Goal: Task Accomplishment & Management: Use online tool/utility

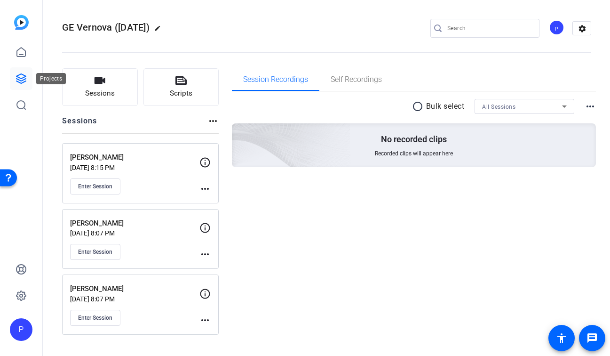
click at [22, 79] on icon at bounding box center [21, 78] width 11 height 11
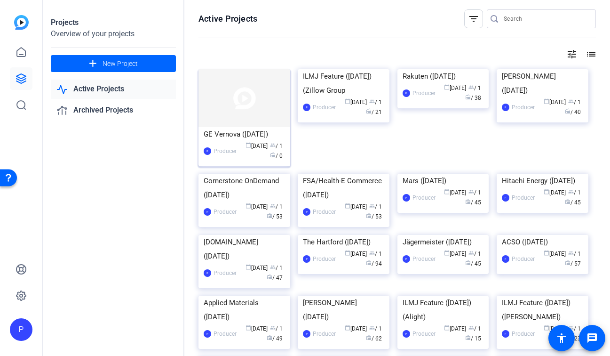
click at [229, 127] on div "GE Vernova ([DATE])" at bounding box center [244, 134] width 81 height 14
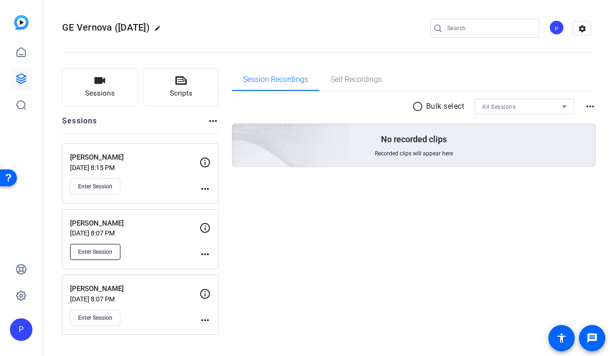
click at [93, 257] on button "Enter Session" at bounding box center [95, 252] width 50 height 16
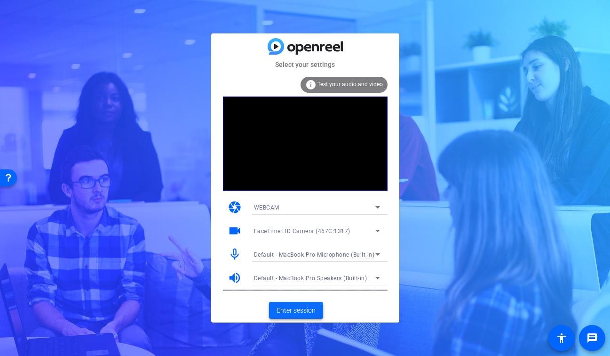
click at [303, 306] on span "Enter session" at bounding box center [296, 310] width 39 height 10
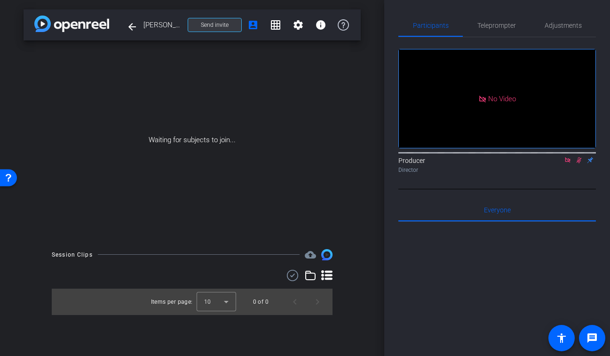
click at [228, 24] on span "Send invite" at bounding box center [215, 25] width 28 height 8
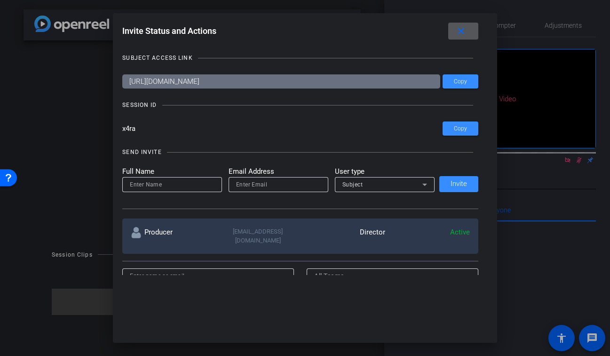
click at [277, 184] on input "email" at bounding box center [278, 184] width 85 height 11
paste input "Natasha.Walker1@gevernova.com"
type input "Natasha.Walker1@gevernova.com"
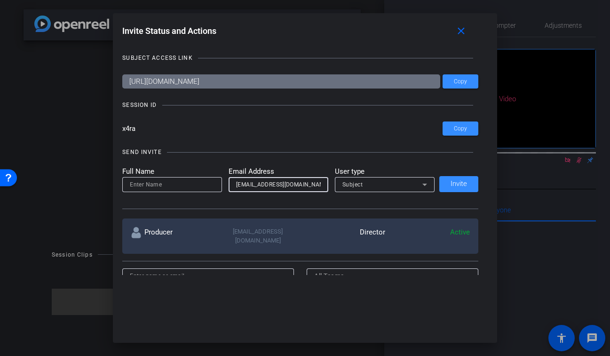
click at [349, 187] on span "Subject" at bounding box center [352, 184] width 21 height 7
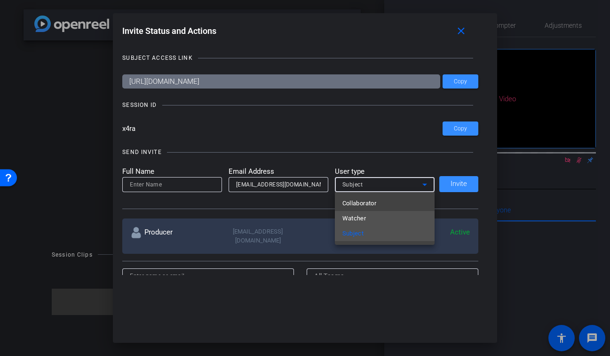
click at [357, 218] on span "Watcher" at bounding box center [354, 218] width 24 height 11
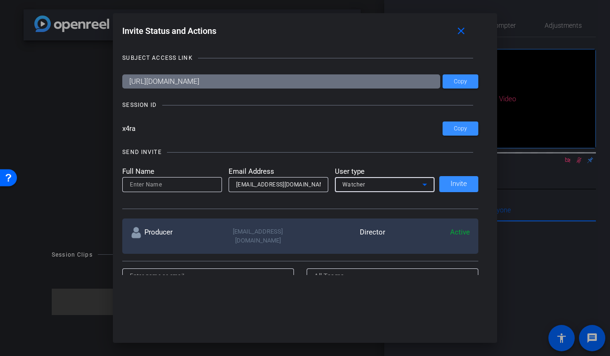
click at [173, 187] on input at bounding box center [172, 184] width 85 height 11
type input "Natasha"
click at [459, 186] on span "Invite" at bounding box center [459, 183] width 16 height 7
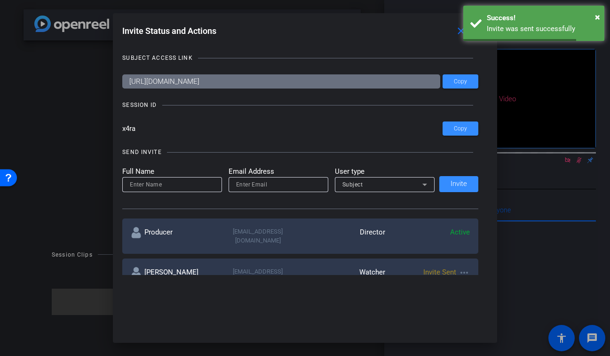
click at [531, 182] on div at bounding box center [305, 178] width 610 height 356
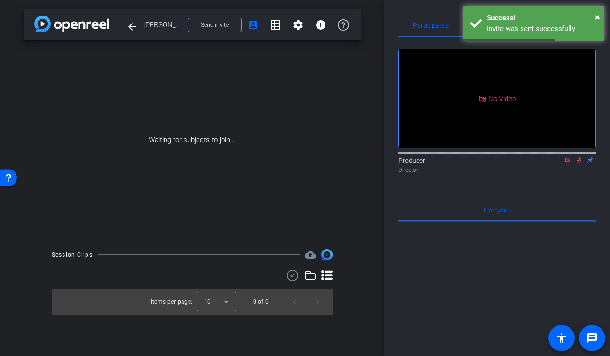
click at [569, 162] on icon at bounding box center [567, 159] width 5 height 5
click at [569, 163] on icon at bounding box center [567, 160] width 5 height 6
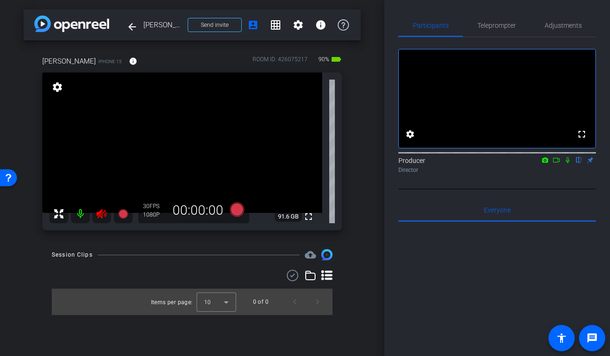
click at [102, 209] on icon at bounding box center [101, 213] width 11 height 11
click at [559, 16] on span "Adjustments" at bounding box center [563, 25] width 37 height 23
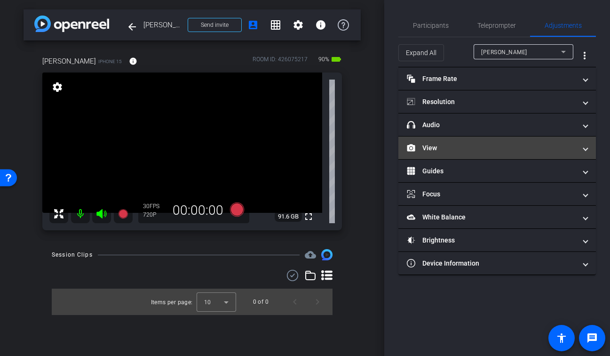
click at [471, 146] on mat-panel-title "View" at bounding box center [491, 148] width 169 height 10
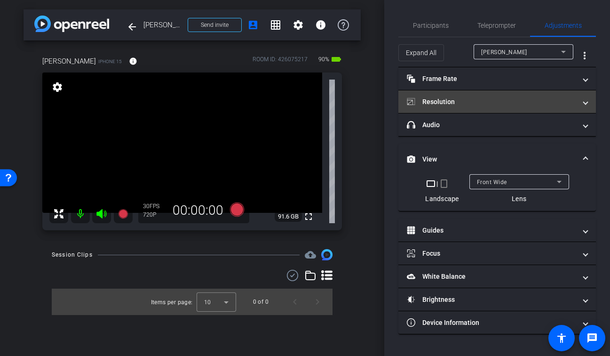
click at [494, 104] on mat-panel-title "Resolution" at bounding box center [491, 102] width 169 height 10
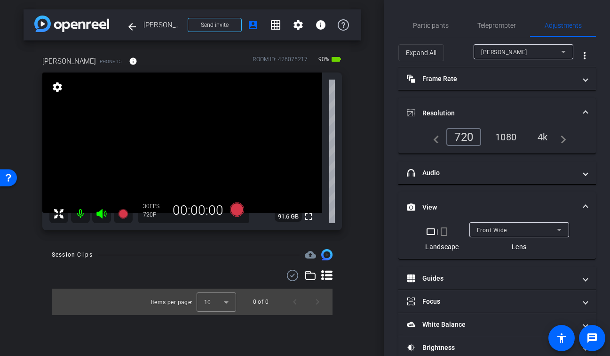
click at [507, 133] on div "1080" at bounding box center [505, 137] width 35 height 16
click at [427, 26] on span "Participants" at bounding box center [431, 25] width 36 height 7
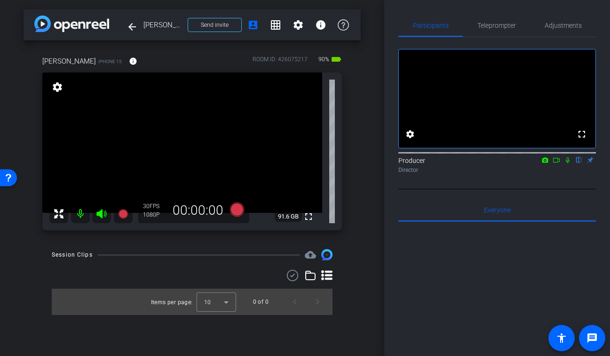
click at [356, 174] on div "Phaedra Martin iPhone 15 info ROOM ID: 426075217 90% battery_std fullscreen set…" at bounding box center [192, 139] width 337 height 199
click at [308, 218] on mat-icon "fullscreen" at bounding box center [308, 216] width 11 height 11
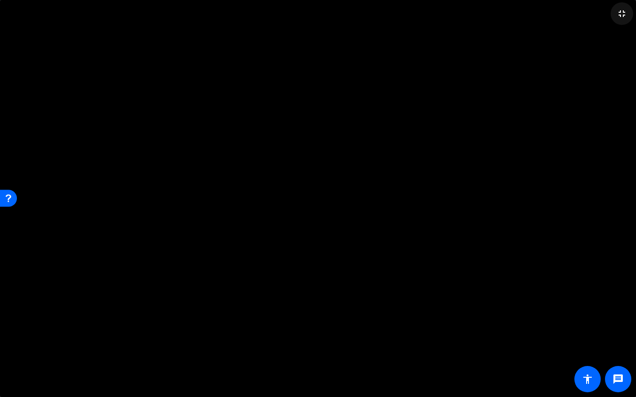
click at [610, 16] on mat-icon "fullscreen_exit" at bounding box center [621, 13] width 11 height 11
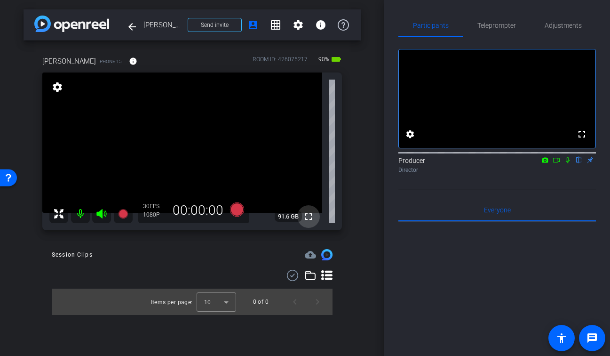
click at [309, 218] on mat-icon "fullscreen" at bounding box center [308, 216] width 11 height 11
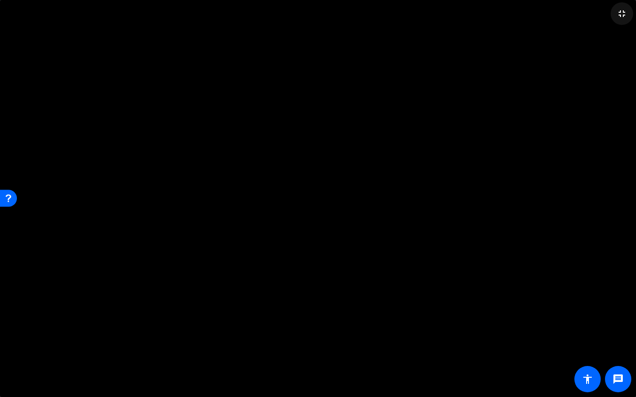
click at [610, 20] on span at bounding box center [621, 13] width 23 height 23
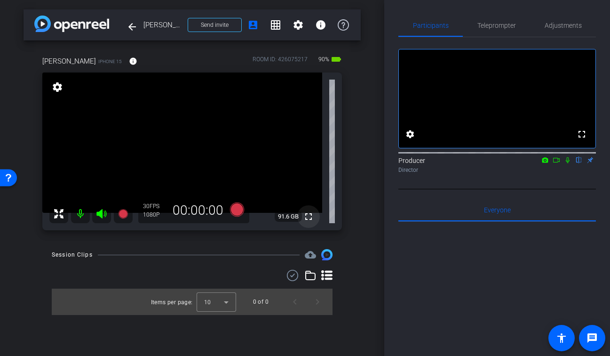
click at [308, 219] on mat-icon "fullscreen" at bounding box center [308, 216] width 11 height 11
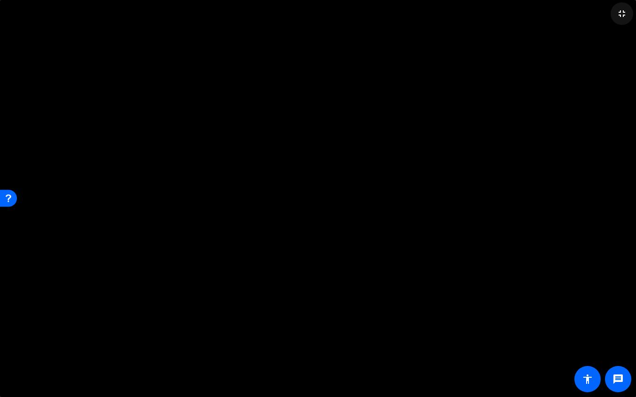
click at [610, 18] on mat-icon "fullscreen_exit" at bounding box center [621, 13] width 11 height 11
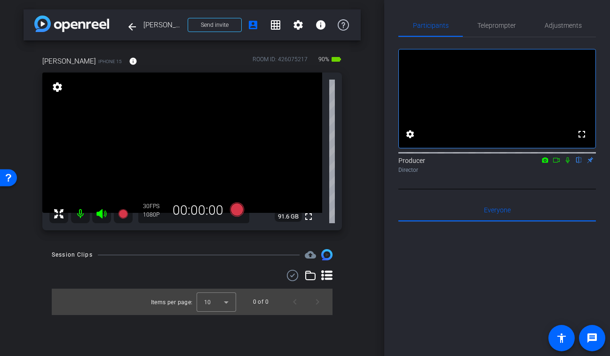
click at [372, 143] on div "arrow_back Phaedra Martin Back to project Send invite account_box grid_on setti…" at bounding box center [192, 178] width 384 height 356
click at [307, 216] on mat-icon "fullscreen" at bounding box center [308, 216] width 11 height 11
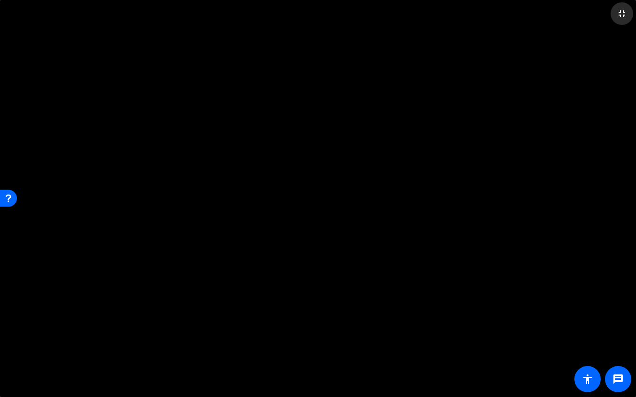
click at [610, 20] on span at bounding box center [621, 13] width 23 height 23
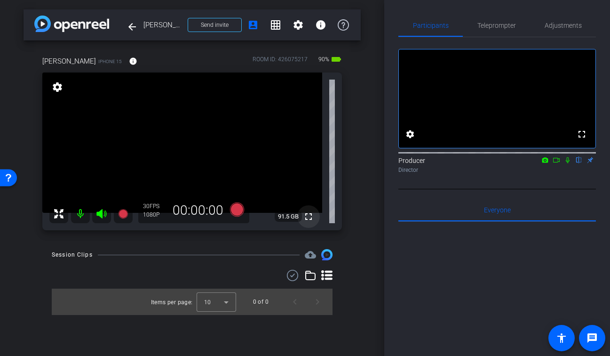
click at [307, 221] on mat-icon "fullscreen" at bounding box center [308, 216] width 11 height 11
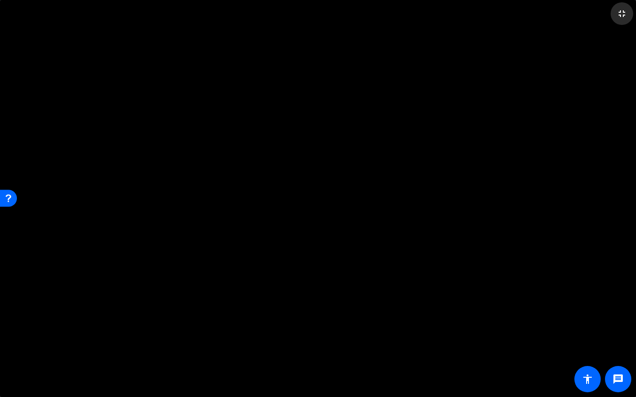
click at [610, 20] on span at bounding box center [621, 13] width 23 height 23
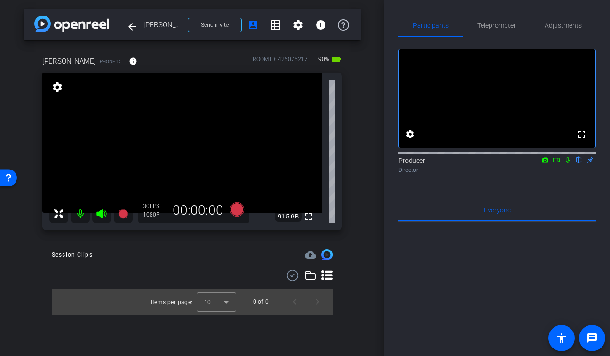
click at [347, 207] on div "Phaedra Martin iPhone 15 info ROOM ID: 426075217 90% battery_std fullscreen set…" at bounding box center [192, 139] width 337 height 199
click at [306, 219] on mat-icon "fullscreen" at bounding box center [308, 216] width 11 height 11
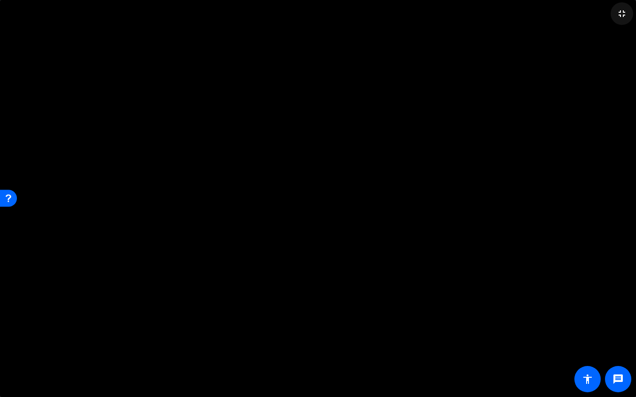
click at [610, 17] on mat-icon "fullscreen_exit" at bounding box center [621, 13] width 11 height 11
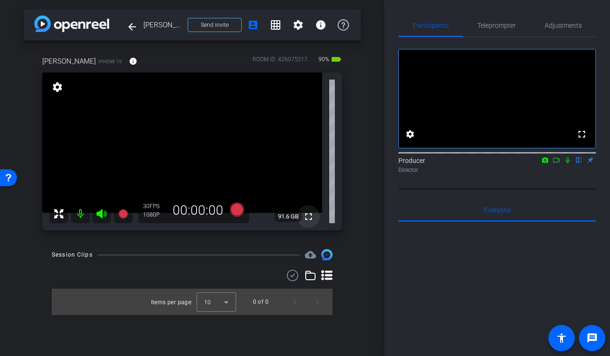
click at [305, 220] on mat-icon "fullscreen" at bounding box center [308, 216] width 11 height 11
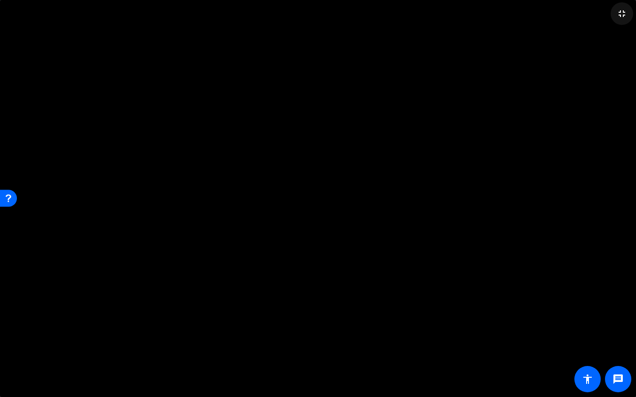
click at [610, 18] on mat-icon "fullscreen_exit" at bounding box center [621, 13] width 11 height 11
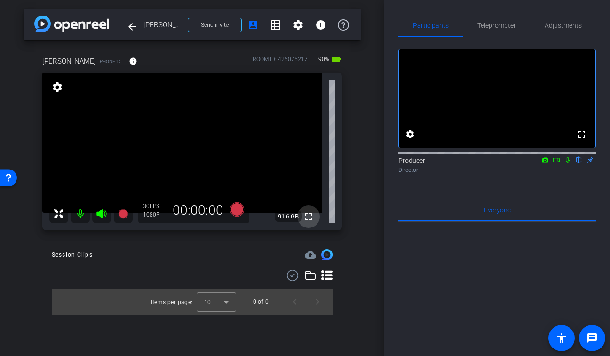
click at [312, 218] on mat-icon "fullscreen" at bounding box center [308, 216] width 11 height 11
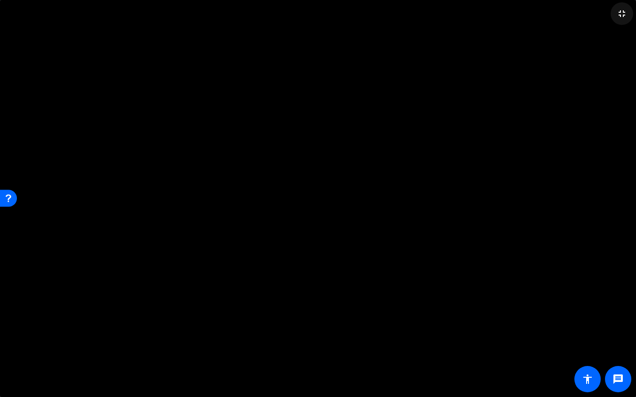
click at [610, 19] on mat-icon "fullscreen_exit" at bounding box center [621, 13] width 11 height 11
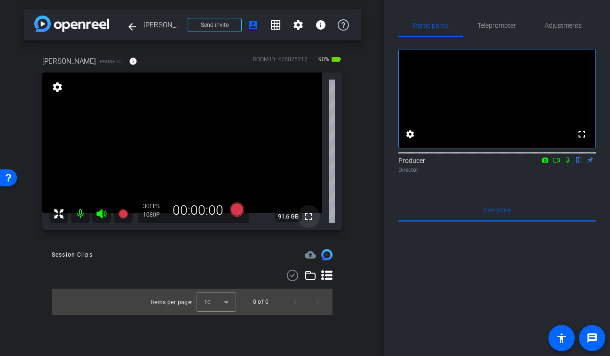
click at [309, 217] on mat-icon "fullscreen" at bounding box center [308, 216] width 11 height 11
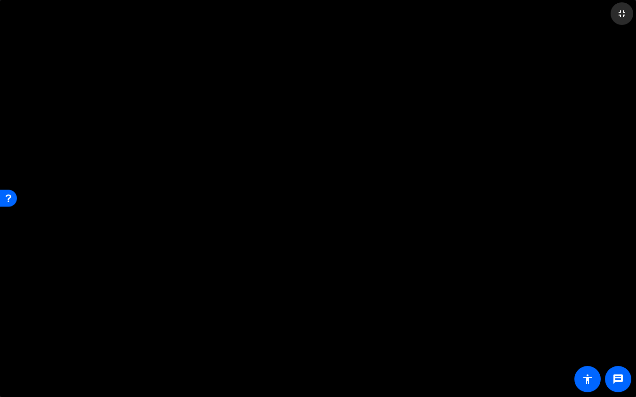
click at [610, 19] on span at bounding box center [621, 13] width 23 height 23
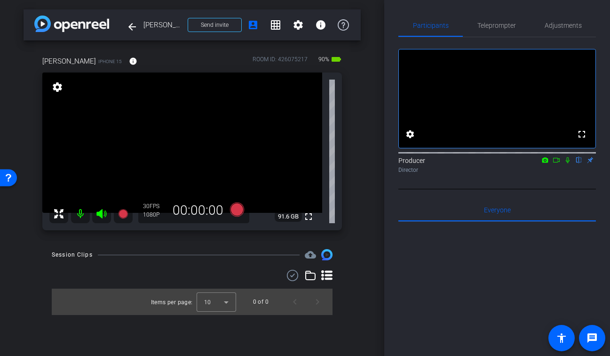
click at [358, 155] on div "Phaedra Martin iPhone 15 info ROOM ID: 426075217 90% battery_std fullscreen set…" at bounding box center [192, 139] width 337 height 199
click at [124, 214] on icon at bounding box center [122, 213] width 9 height 9
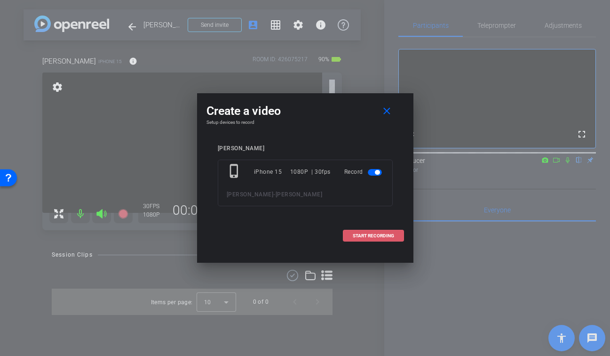
click at [389, 234] on span "START RECORDING" at bounding box center [373, 235] width 41 height 5
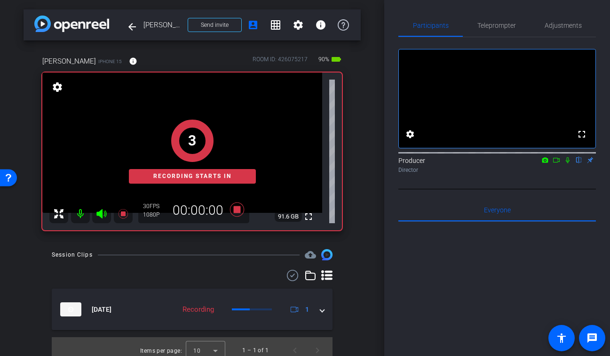
click at [565, 163] on icon at bounding box center [568, 160] width 8 height 7
click at [548, 163] on icon at bounding box center [545, 160] width 8 height 7
click at [557, 173] on div at bounding box center [305, 178] width 610 height 356
click at [557, 163] on icon at bounding box center [557, 160] width 8 height 7
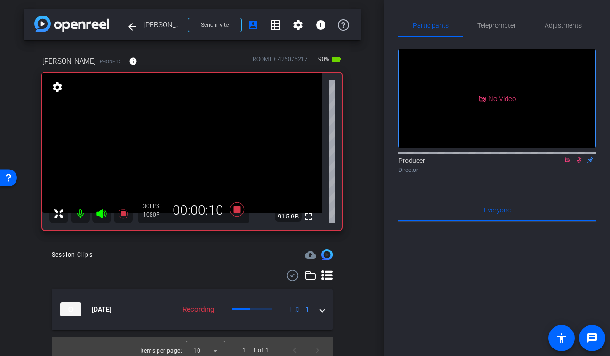
click at [569, 163] on icon at bounding box center [568, 160] width 8 height 7
click at [557, 162] on icon at bounding box center [556, 160] width 7 height 5
click at [121, 217] on icon at bounding box center [123, 213] width 11 height 11
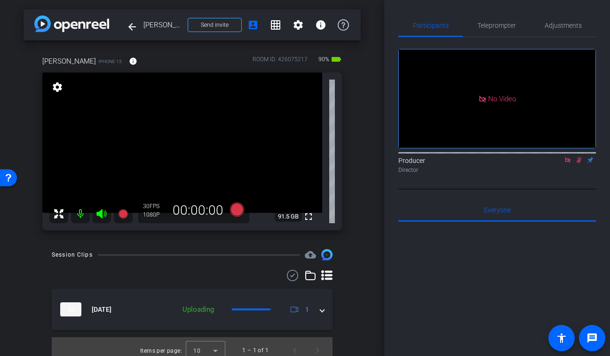
click at [577, 163] on icon at bounding box center [579, 160] width 5 height 6
click at [568, 163] on icon at bounding box center [568, 160] width 8 height 7
click at [122, 215] on icon at bounding box center [122, 213] width 9 height 9
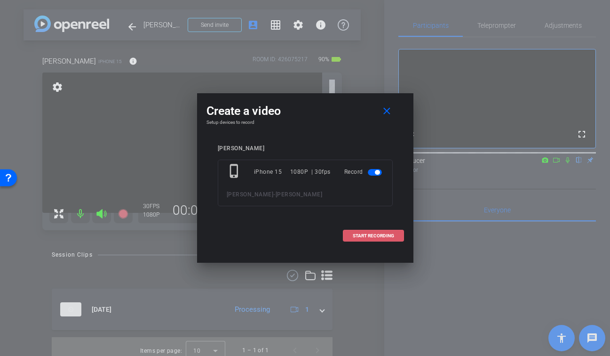
click at [381, 235] on span "START RECORDING" at bounding box center [373, 235] width 41 height 5
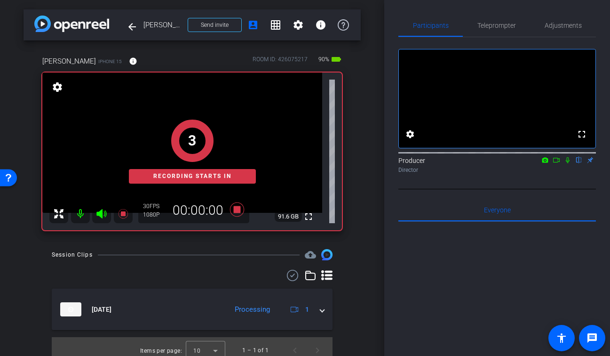
click at [568, 163] on icon at bounding box center [568, 160] width 4 height 6
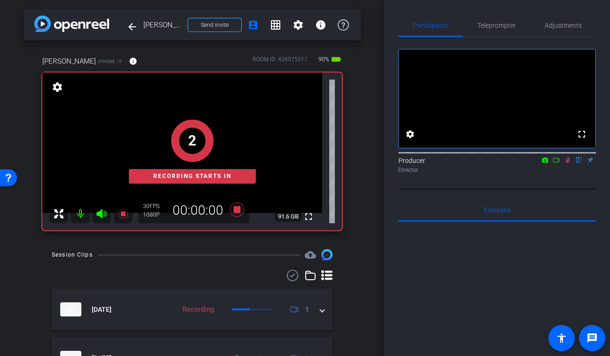
click at [554, 163] on icon at bounding box center [557, 160] width 8 height 7
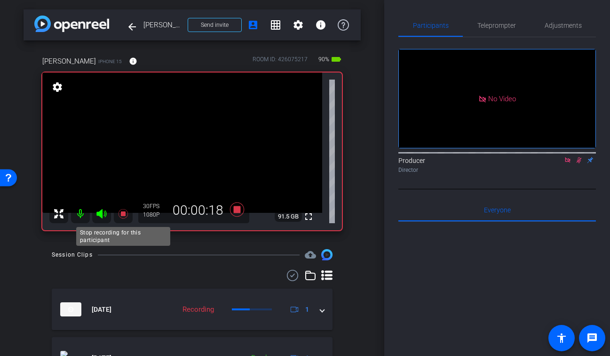
click at [123, 213] on icon at bounding box center [122, 213] width 9 height 9
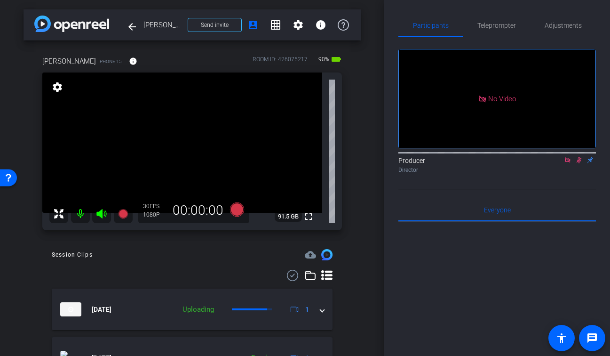
click at [579, 163] on icon at bounding box center [579, 160] width 8 height 7
click at [567, 163] on icon at bounding box center [568, 160] width 8 height 7
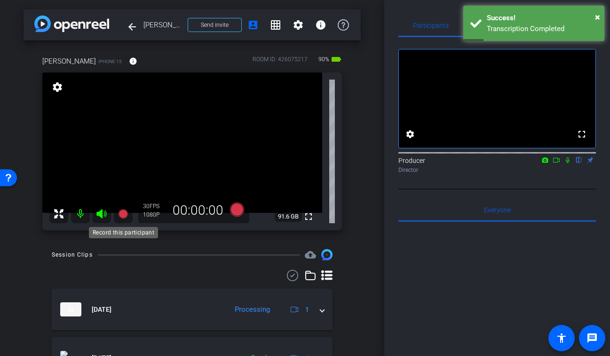
click at [121, 215] on icon at bounding box center [122, 213] width 9 height 9
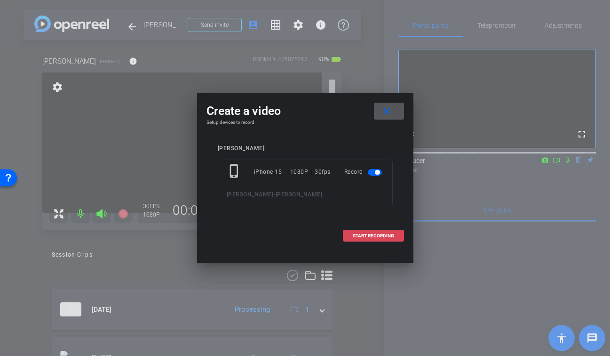
click at [368, 232] on span at bounding box center [373, 235] width 60 height 23
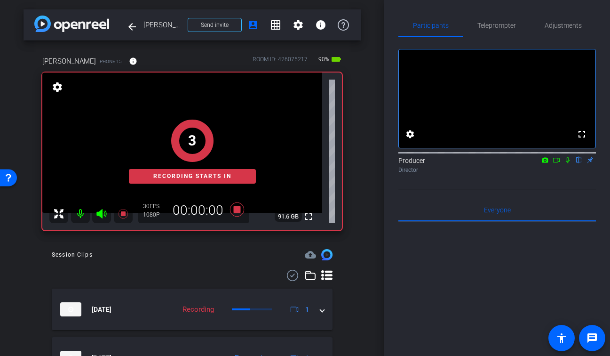
click at [567, 163] on icon at bounding box center [568, 160] width 8 height 7
click at [556, 163] on icon at bounding box center [557, 160] width 8 height 7
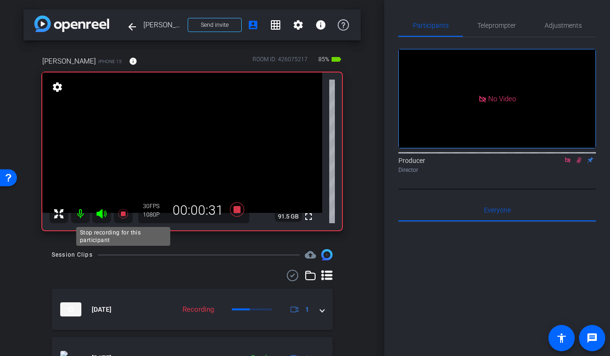
click at [122, 215] on icon at bounding box center [122, 213] width 9 height 9
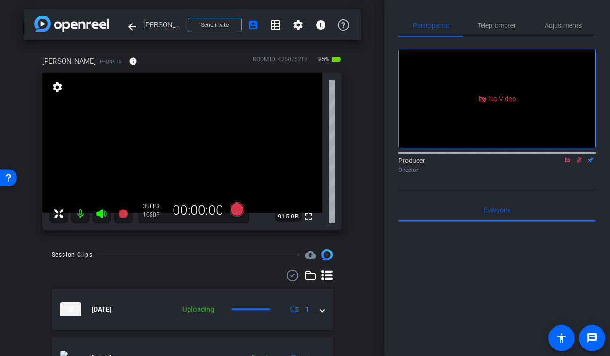
click at [579, 163] on icon at bounding box center [579, 160] width 8 height 7
click at [565, 163] on icon at bounding box center [568, 160] width 8 height 7
click at [138, 257] on div "Session Clips cloud_upload" at bounding box center [192, 254] width 281 height 11
click at [308, 220] on mat-icon "fullscreen" at bounding box center [308, 216] width 11 height 11
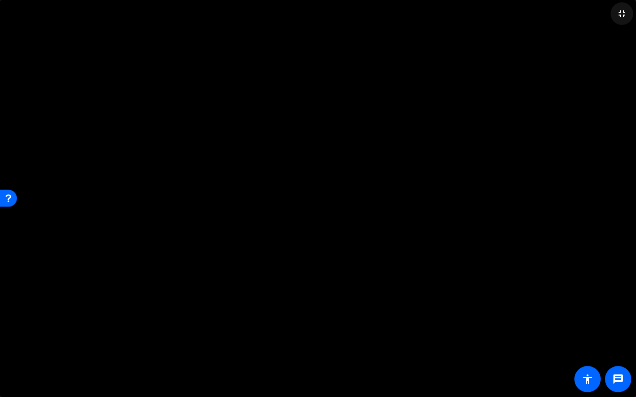
click at [610, 15] on mat-icon "fullscreen_exit" at bounding box center [621, 13] width 11 height 11
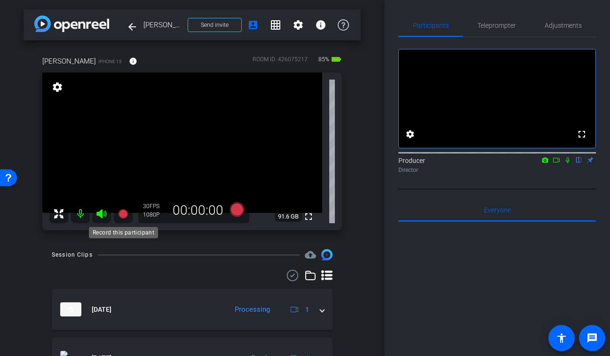
click at [123, 214] on icon at bounding box center [122, 213] width 9 height 9
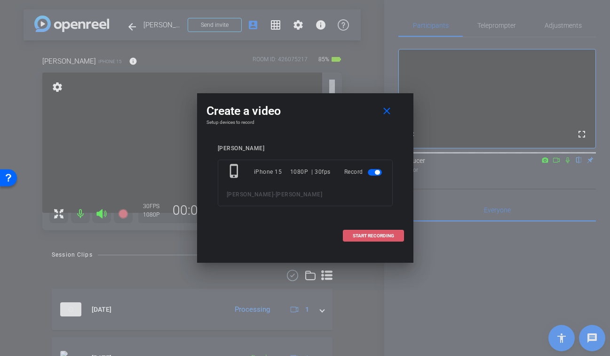
click at [371, 238] on span at bounding box center [373, 235] width 60 height 23
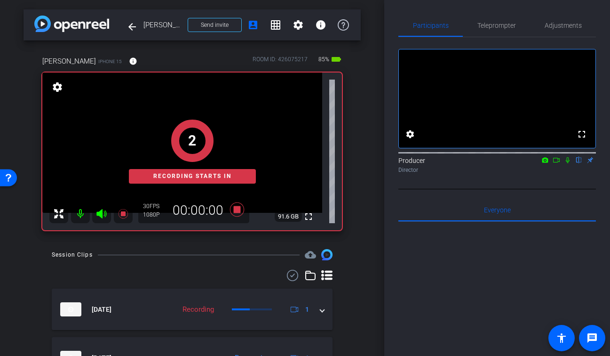
click at [567, 163] on icon at bounding box center [568, 160] width 4 height 6
click at [557, 163] on icon at bounding box center [557, 160] width 8 height 7
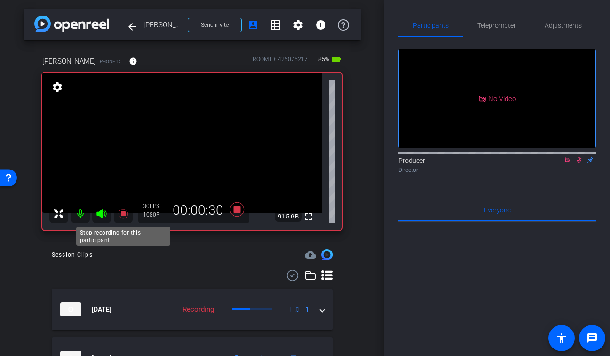
click at [124, 211] on icon at bounding box center [123, 213] width 11 height 11
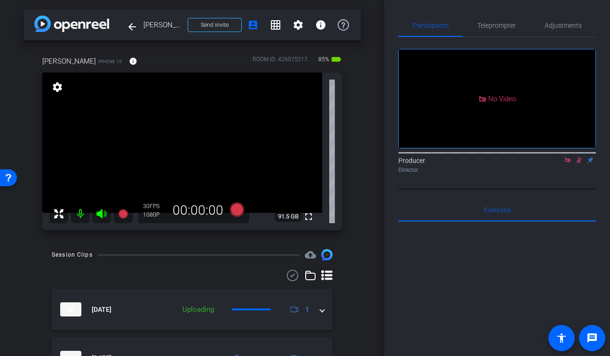
click at [580, 163] on icon at bounding box center [579, 160] width 5 height 6
click at [570, 162] on icon at bounding box center [567, 159] width 5 height 5
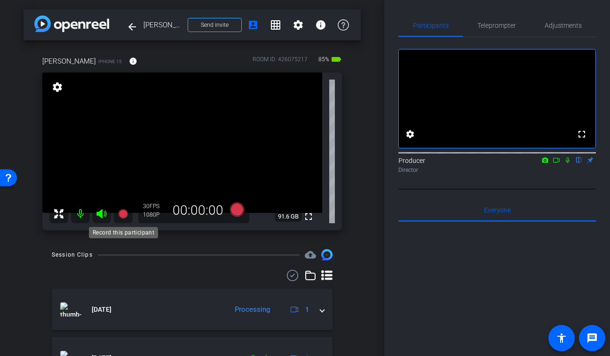
click at [123, 212] on icon at bounding box center [122, 213] width 9 height 9
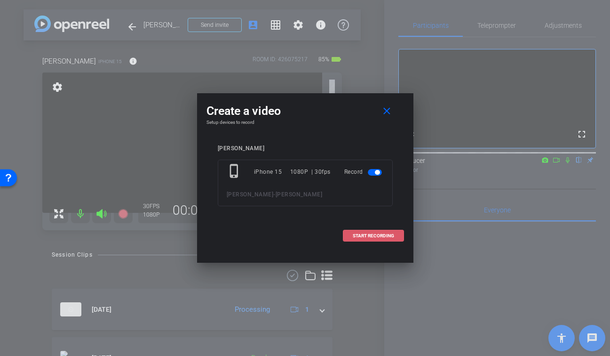
click at [372, 235] on span "START RECORDING" at bounding box center [373, 235] width 41 height 5
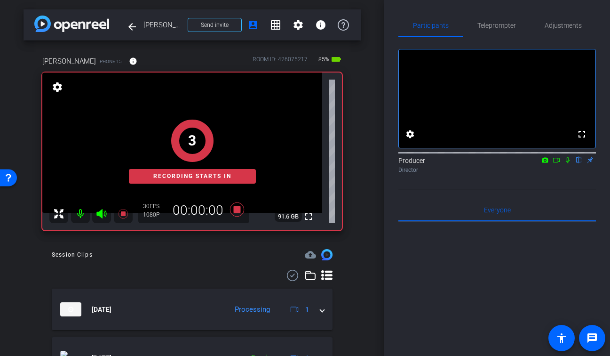
click at [566, 163] on icon at bounding box center [568, 160] width 4 height 6
click at [555, 163] on icon at bounding box center [557, 160] width 8 height 7
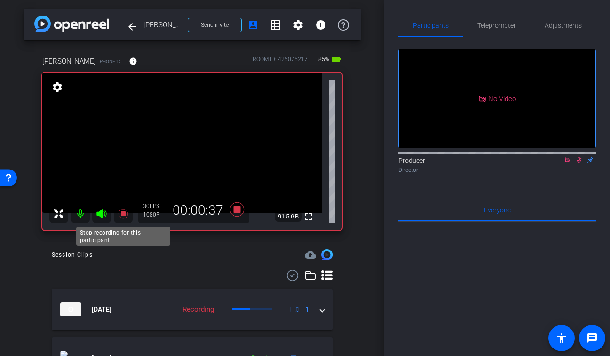
click at [122, 212] on icon at bounding box center [122, 213] width 9 height 9
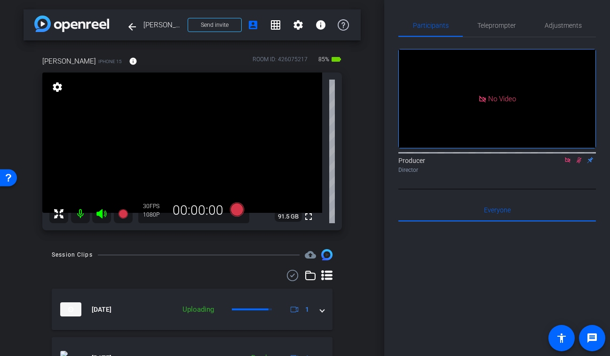
click at [578, 164] on mat-icon at bounding box center [578, 160] width 11 height 8
click at [568, 163] on icon at bounding box center [568, 160] width 8 height 7
click at [311, 217] on mat-icon "fullscreen" at bounding box center [308, 216] width 11 height 11
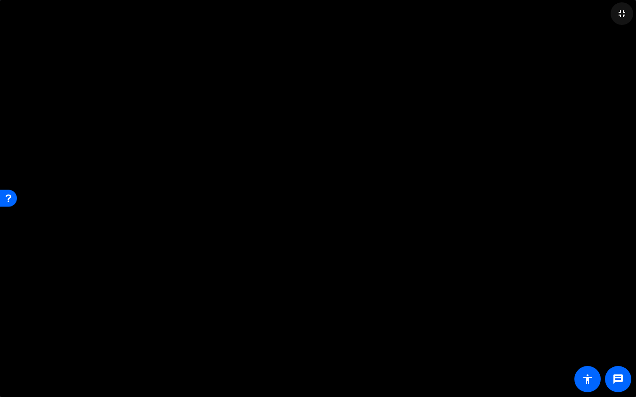
click at [610, 11] on mat-icon "fullscreen_exit" at bounding box center [621, 13] width 11 height 11
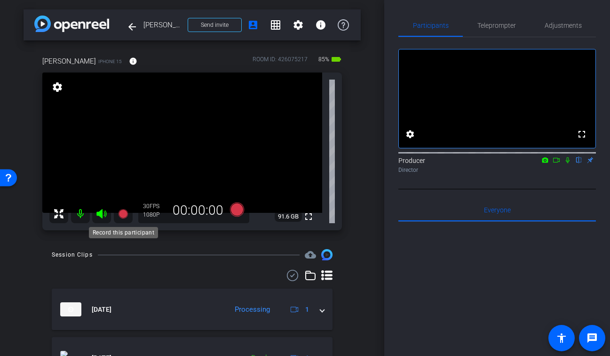
click at [126, 214] on icon at bounding box center [122, 213] width 9 height 9
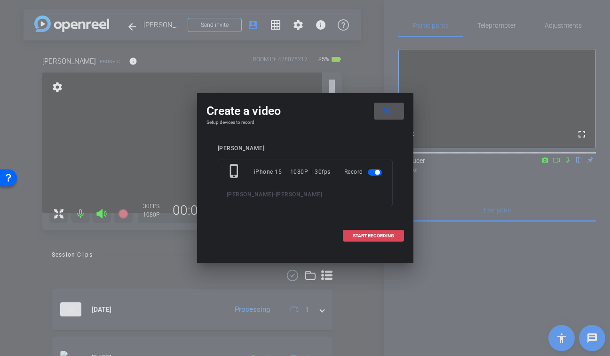
click at [379, 237] on span "START RECORDING" at bounding box center [373, 235] width 41 height 5
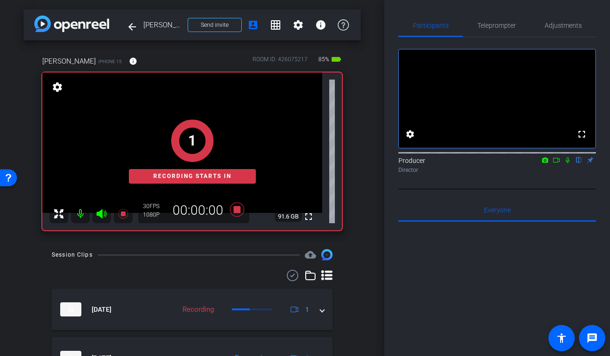
click at [567, 163] on icon at bounding box center [568, 160] width 4 height 6
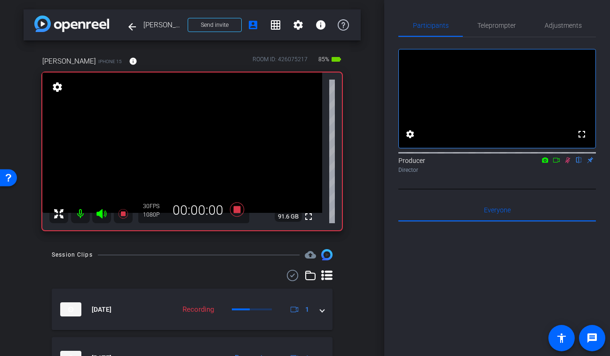
click at [557, 163] on icon at bounding box center [557, 160] width 8 height 7
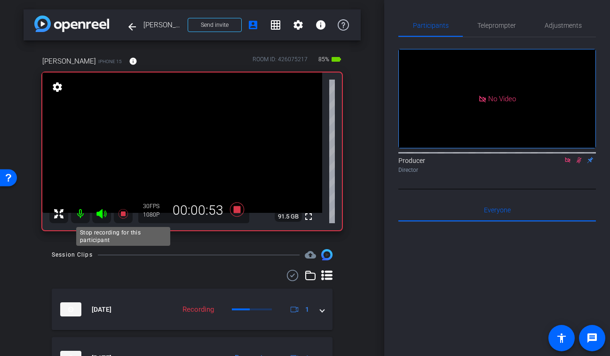
click at [126, 212] on icon at bounding box center [123, 213] width 11 height 11
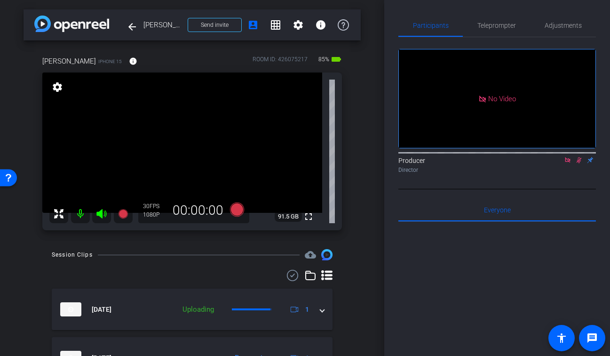
click at [582, 163] on icon at bounding box center [579, 160] width 8 height 7
click at [567, 163] on icon at bounding box center [568, 160] width 8 height 7
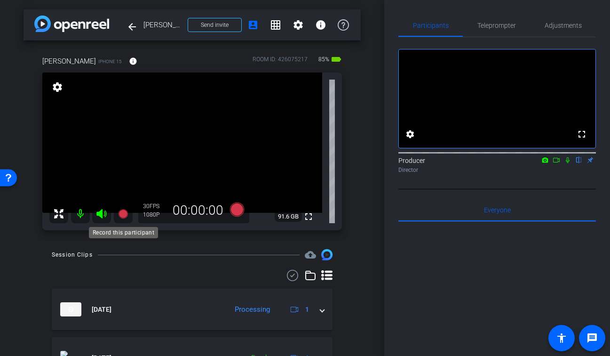
click at [126, 211] on icon at bounding box center [123, 213] width 11 height 11
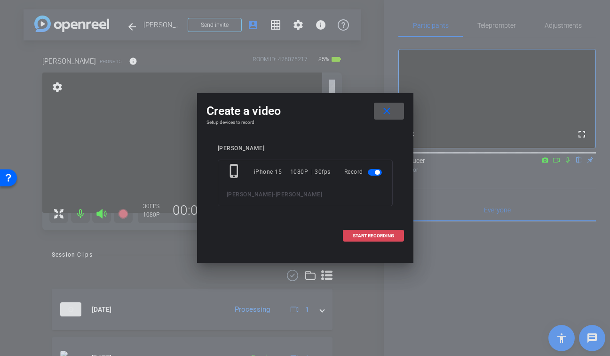
click at [373, 233] on span "START RECORDING" at bounding box center [373, 235] width 41 height 5
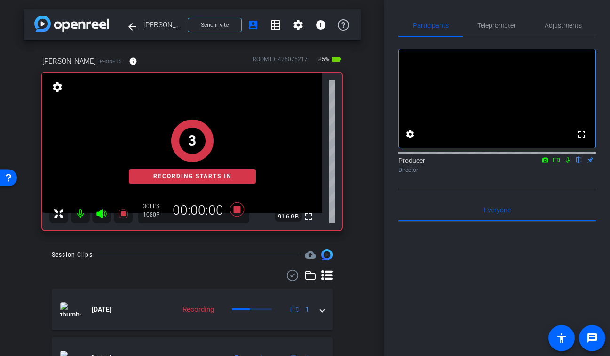
click at [568, 163] on icon at bounding box center [568, 160] width 4 height 6
click at [557, 163] on icon at bounding box center [557, 160] width 8 height 7
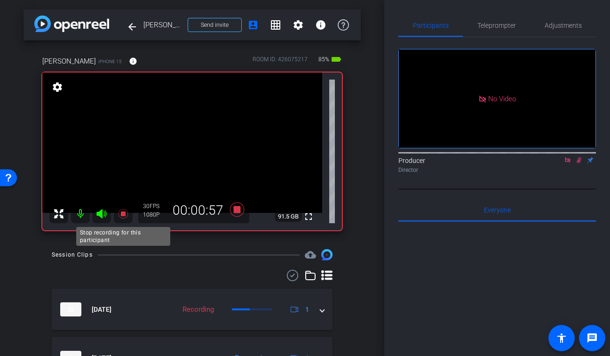
click at [125, 213] on icon at bounding box center [122, 213] width 9 height 9
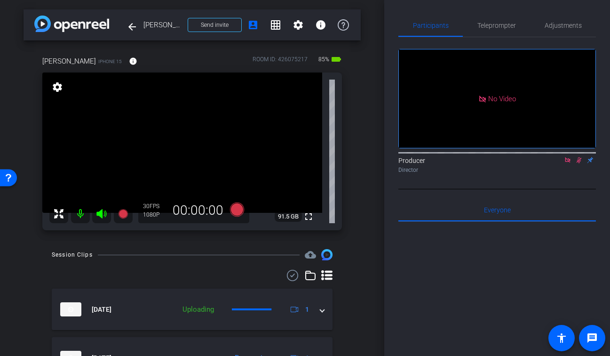
click at [578, 164] on mat-icon at bounding box center [578, 160] width 11 height 8
click at [566, 163] on icon at bounding box center [568, 160] width 8 height 7
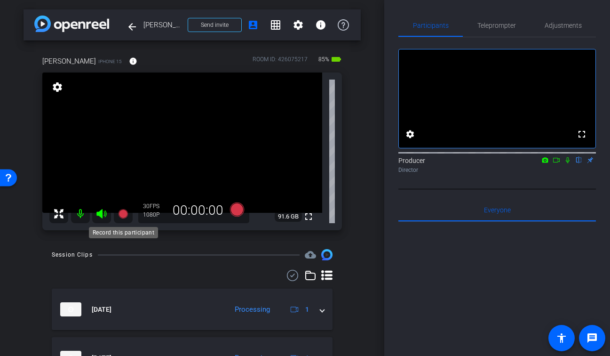
click at [123, 216] on icon at bounding box center [122, 213] width 9 height 9
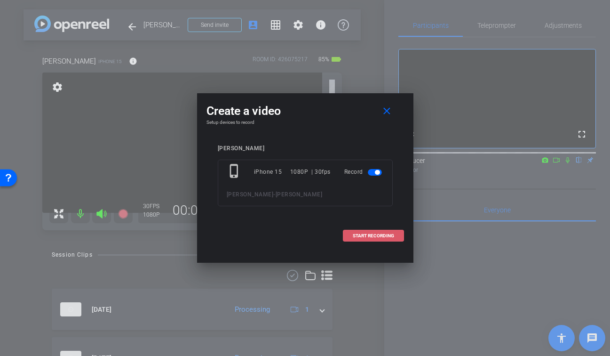
click at [371, 237] on span "START RECORDING" at bounding box center [373, 235] width 41 height 5
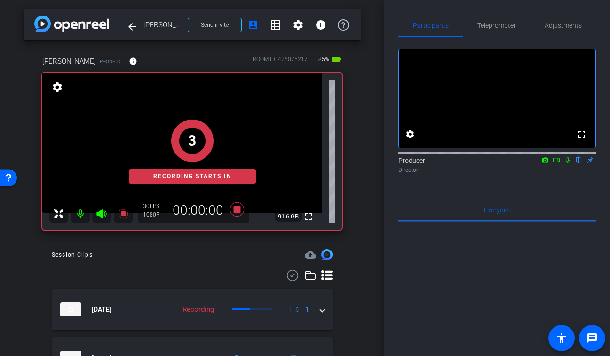
click at [566, 164] on mat-icon at bounding box center [567, 160] width 11 height 8
click at [557, 163] on icon at bounding box center [557, 160] width 8 height 7
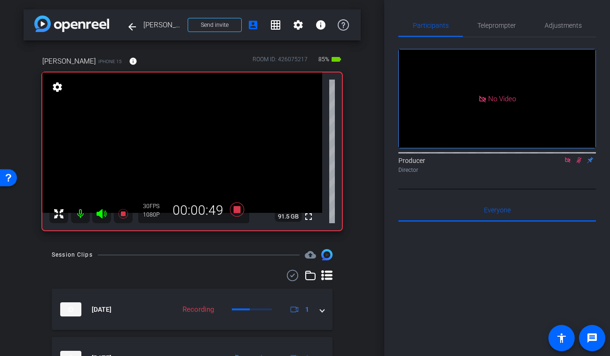
click at [363, 122] on div "arrow_back Phaedra Martin Back to project Send invite account_box grid_on setti…" at bounding box center [192, 178] width 384 height 356
click at [121, 212] on icon at bounding box center [122, 213] width 9 height 9
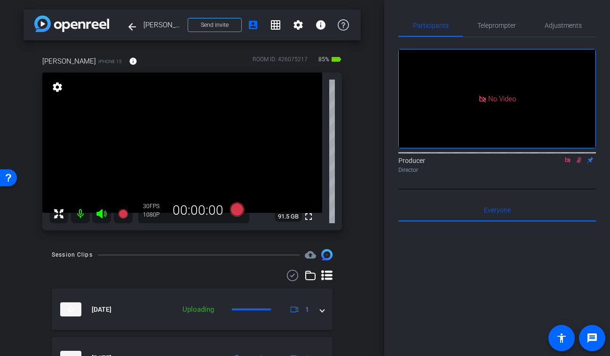
click at [579, 163] on icon at bounding box center [579, 160] width 8 height 7
click at [568, 162] on icon at bounding box center [567, 159] width 5 height 5
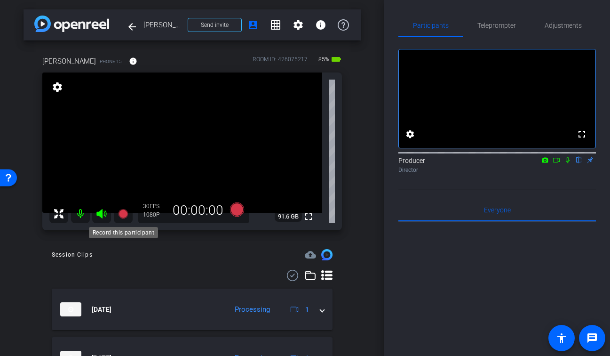
click at [121, 214] on icon at bounding box center [122, 213] width 9 height 9
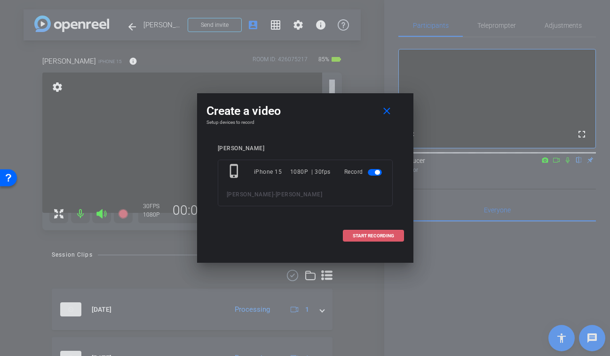
click at [384, 237] on span "START RECORDING" at bounding box center [373, 235] width 41 height 5
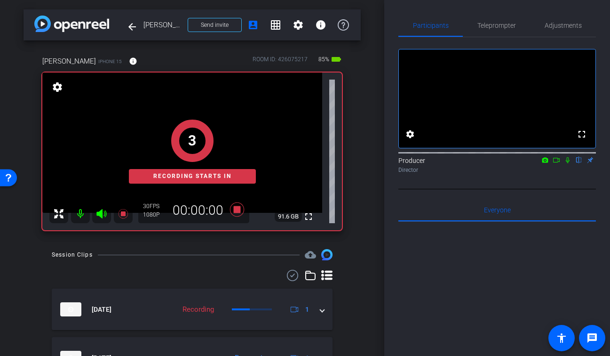
click at [565, 163] on icon at bounding box center [568, 160] width 8 height 7
click at [556, 163] on icon at bounding box center [557, 160] width 8 height 7
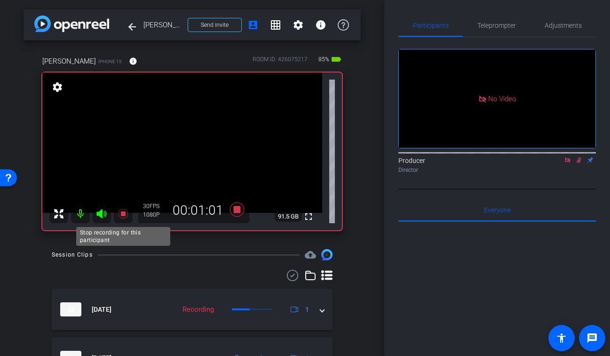
click at [122, 214] on icon at bounding box center [122, 213] width 9 height 9
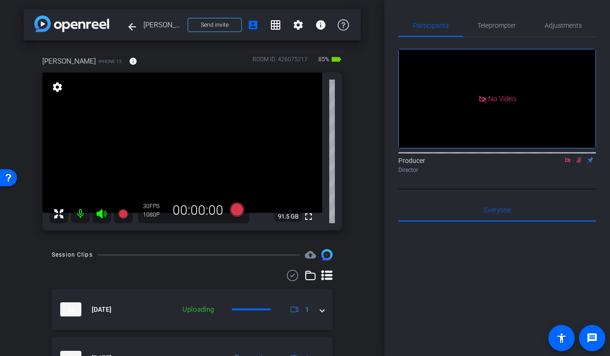
click at [579, 163] on icon at bounding box center [579, 160] width 5 height 6
click at [570, 162] on icon at bounding box center [567, 159] width 5 height 5
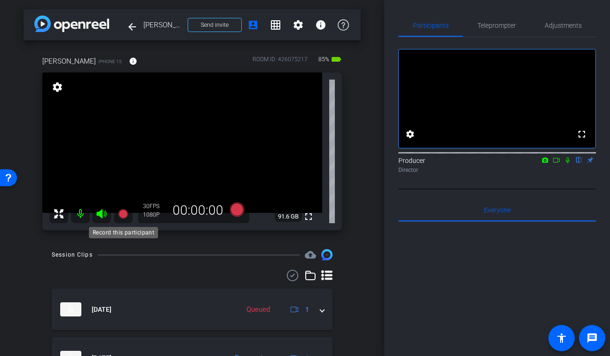
click at [124, 211] on icon at bounding box center [122, 213] width 9 height 9
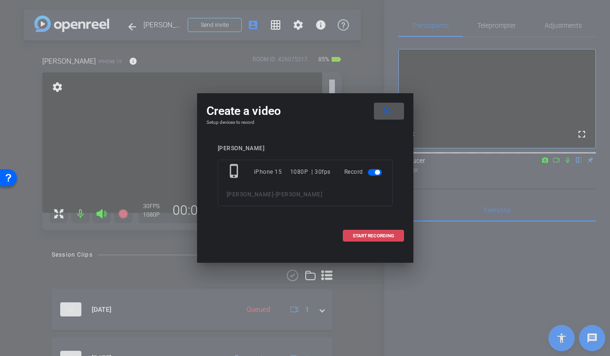
click at [379, 238] on span at bounding box center [373, 235] width 60 height 23
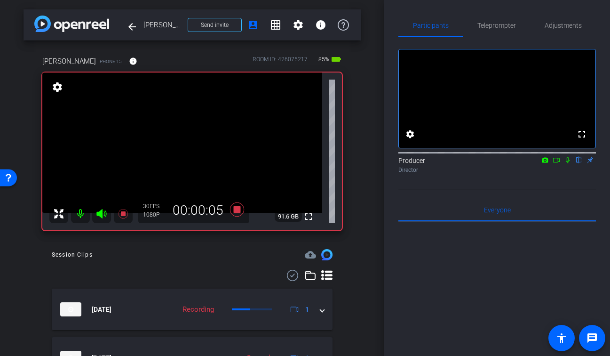
click at [568, 163] on icon at bounding box center [568, 160] width 4 height 6
click at [556, 163] on icon at bounding box center [557, 160] width 8 height 7
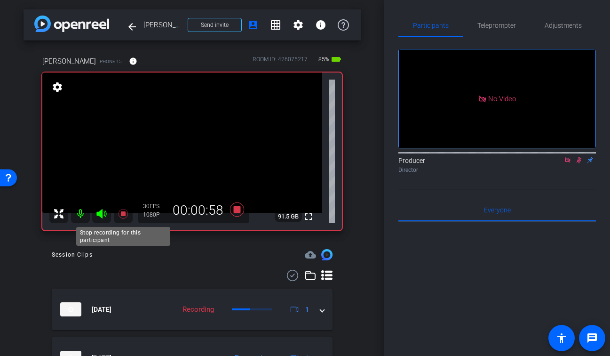
click at [124, 211] on icon at bounding box center [122, 213] width 9 height 9
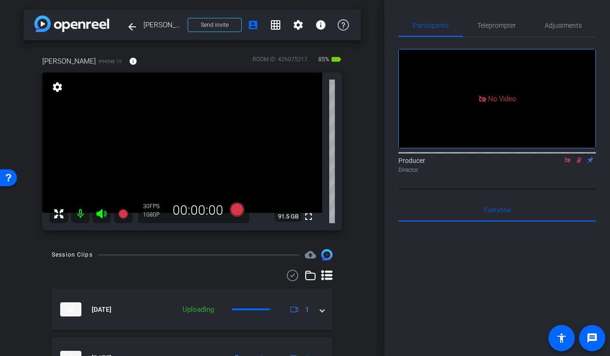
click at [579, 164] on mat-icon at bounding box center [578, 160] width 11 height 8
click at [565, 163] on icon at bounding box center [568, 160] width 8 height 7
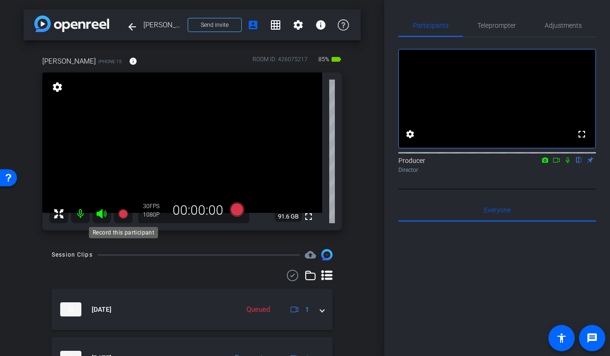
click at [122, 214] on icon at bounding box center [122, 213] width 9 height 9
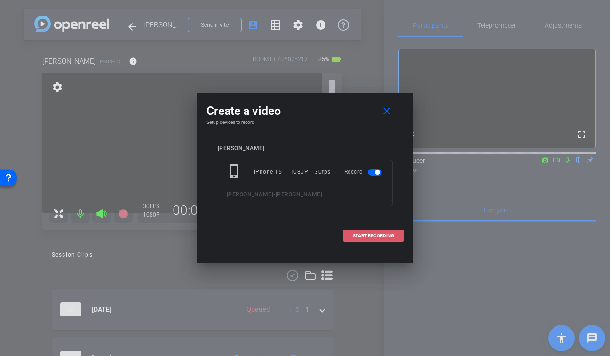
click at [376, 234] on span "START RECORDING" at bounding box center [373, 235] width 41 height 5
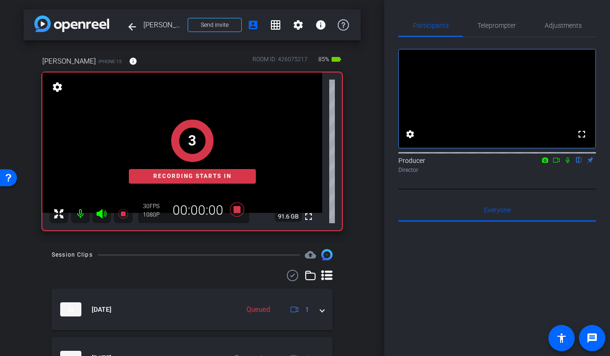
click at [568, 163] on icon at bounding box center [568, 160] width 4 height 6
click at [551, 164] on mat-icon at bounding box center [556, 160] width 11 height 8
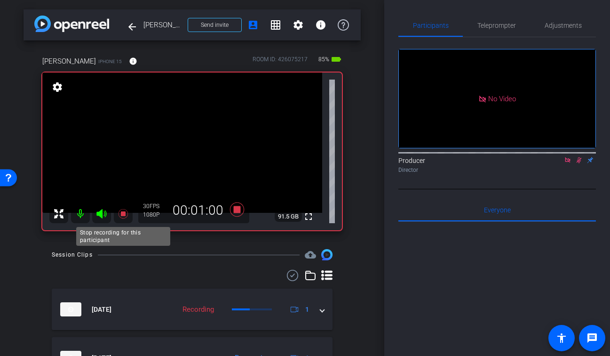
click at [121, 217] on icon at bounding box center [123, 213] width 11 height 11
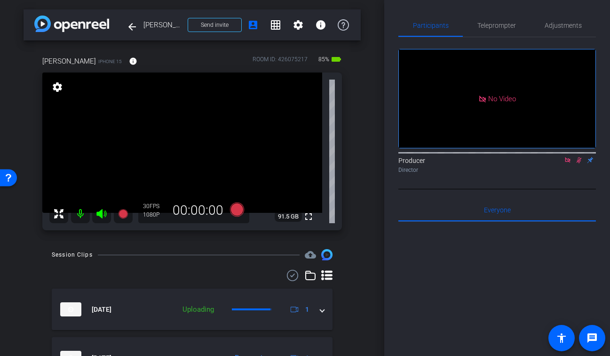
click at [581, 163] on icon at bounding box center [579, 160] width 8 height 7
click at [568, 163] on icon at bounding box center [568, 160] width 8 height 7
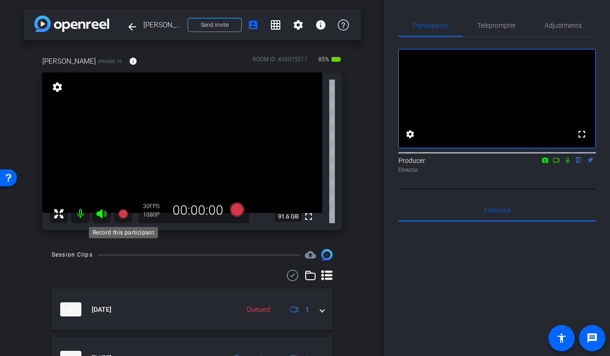
click at [123, 215] on icon at bounding box center [122, 213] width 9 height 9
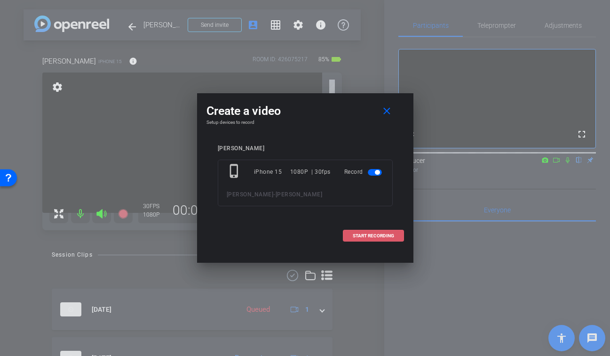
click at [373, 239] on span at bounding box center [373, 235] width 60 height 23
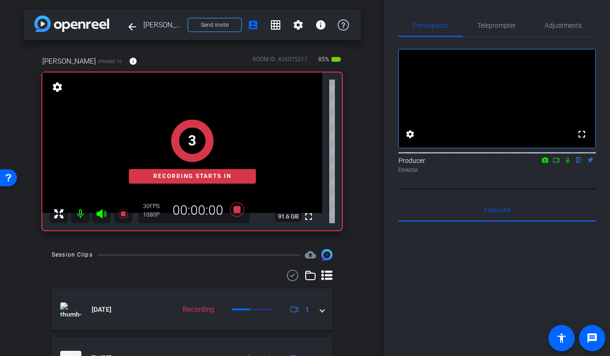
click at [564, 163] on icon at bounding box center [568, 160] width 8 height 7
click at [556, 163] on icon at bounding box center [557, 160] width 8 height 7
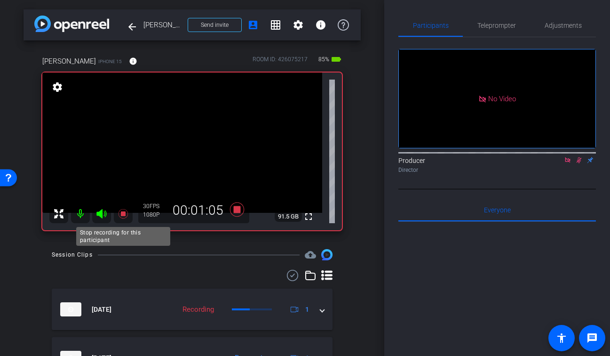
click at [122, 214] on icon at bounding box center [122, 213] width 9 height 9
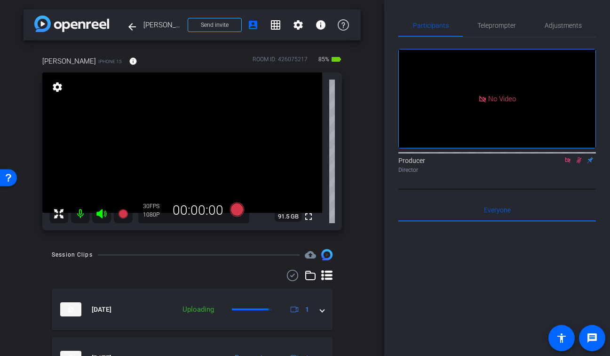
click at [579, 163] on icon at bounding box center [579, 160] width 8 height 7
click at [568, 162] on icon at bounding box center [567, 159] width 5 height 5
click at [305, 217] on mat-icon "fullscreen" at bounding box center [308, 216] width 11 height 11
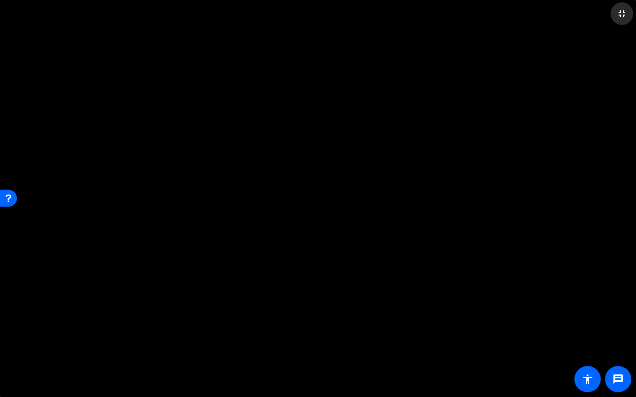
click at [610, 14] on mat-icon "fullscreen_exit" at bounding box center [621, 13] width 11 height 11
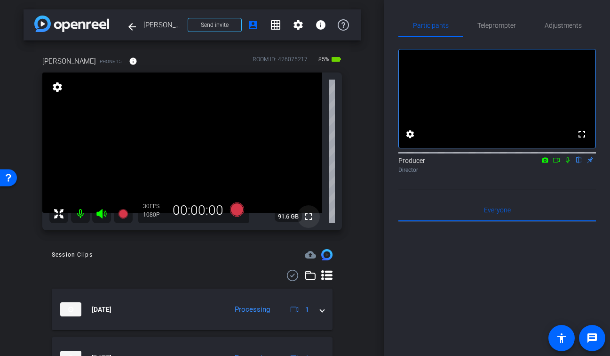
click at [306, 215] on mat-icon "fullscreen" at bounding box center [308, 216] width 11 height 11
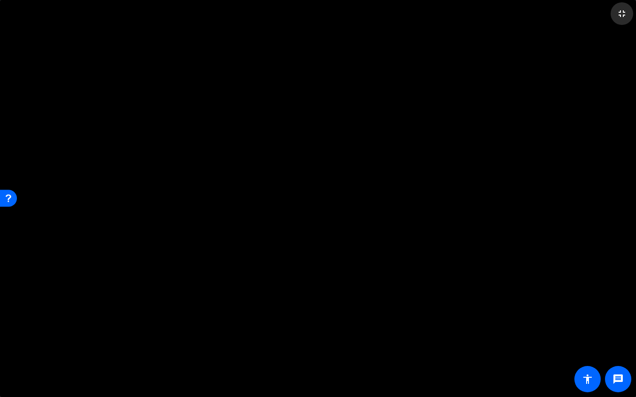
click at [610, 17] on mat-icon "fullscreen_exit" at bounding box center [621, 13] width 11 height 11
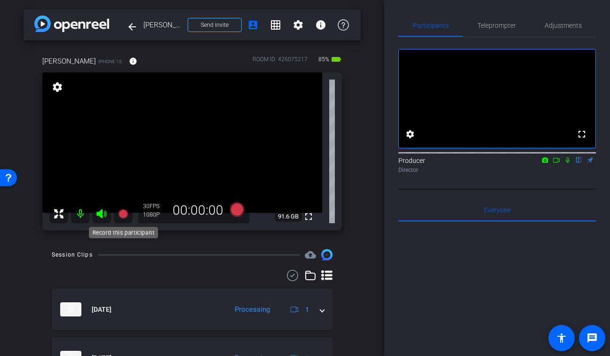
click at [120, 215] on icon at bounding box center [122, 213] width 9 height 9
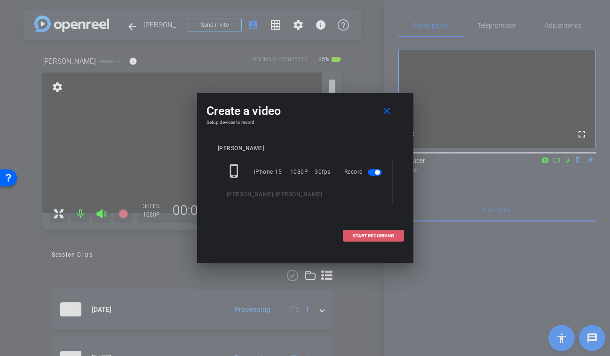
click at [394, 235] on span at bounding box center [373, 235] width 60 height 23
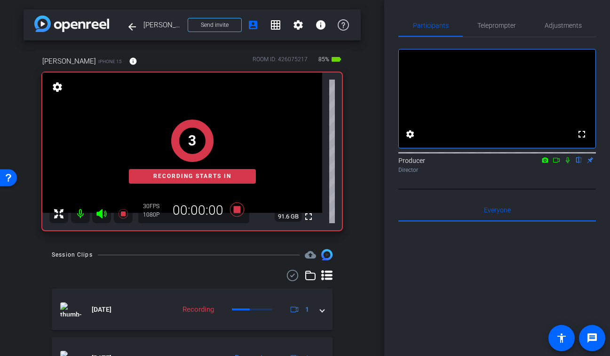
click at [567, 163] on icon at bounding box center [568, 160] width 8 height 7
click at [559, 163] on icon at bounding box center [557, 160] width 8 height 7
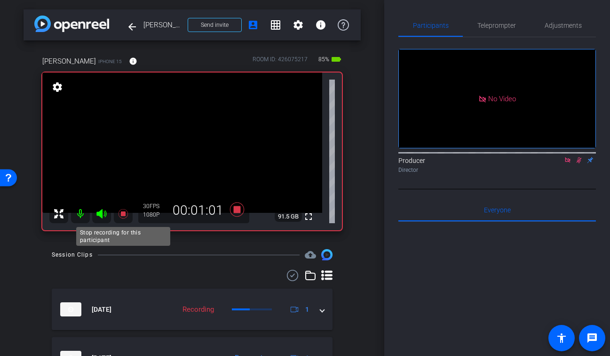
click at [124, 214] on icon at bounding box center [122, 213] width 9 height 9
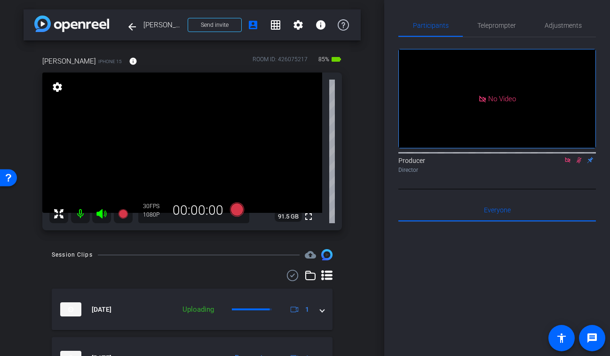
click at [579, 163] on icon at bounding box center [579, 160] width 5 height 6
click at [568, 163] on icon at bounding box center [568, 160] width 8 height 7
click at [120, 217] on icon at bounding box center [122, 213] width 9 height 9
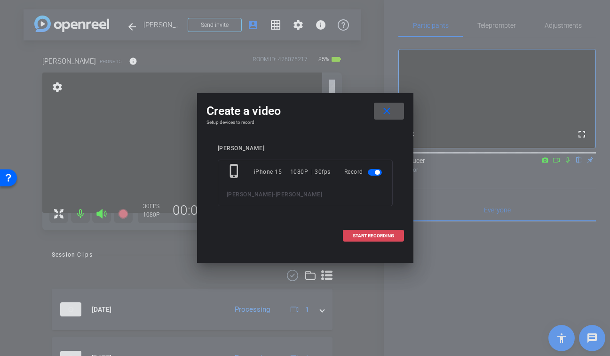
click at [383, 234] on span "START RECORDING" at bounding box center [373, 235] width 41 height 5
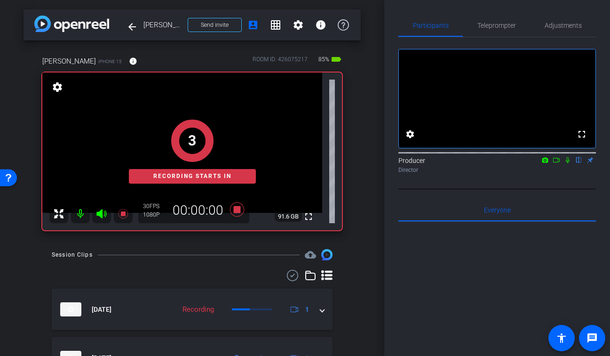
click at [568, 163] on icon at bounding box center [568, 160] width 4 height 6
click at [556, 163] on icon at bounding box center [557, 160] width 8 height 7
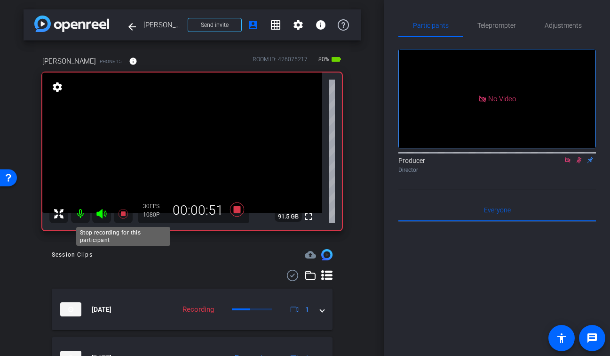
click at [127, 214] on icon at bounding box center [122, 213] width 9 height 9
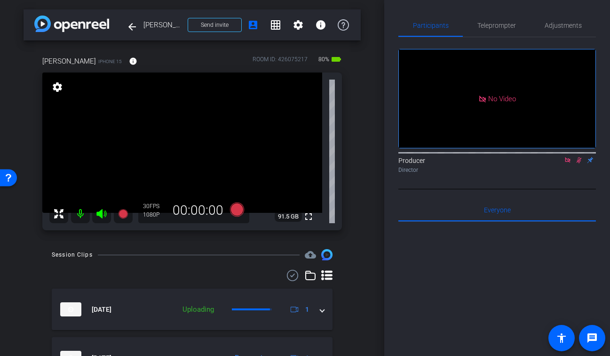
click at [581, 163] on icon at bounding box center [579, 160] width 8 height 7
click at [571, 163] on icon at bounding box center [568, 160] width 8 height 7
click at [120, 214] on icon at bounding box center [122, 213] width 9 height 9
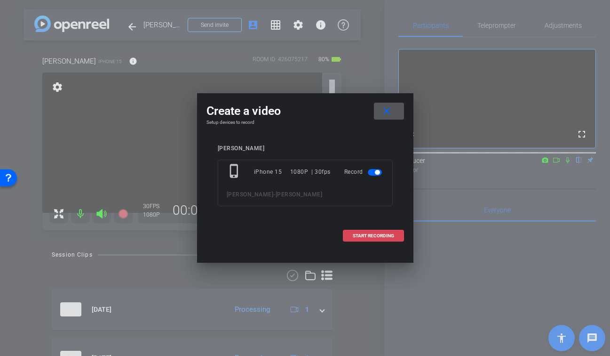
click at [371, 236] on span "START RECORDING" at bounding box center [373, 235] width 41 height 5
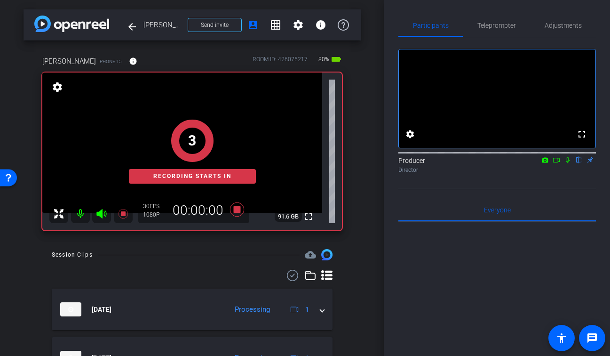
click at [567, 163] on icon at bounding box center [568, 160] width 8 height 7
click at [559, 162] on icon at bounding box center [556, 160] width 7 height 5
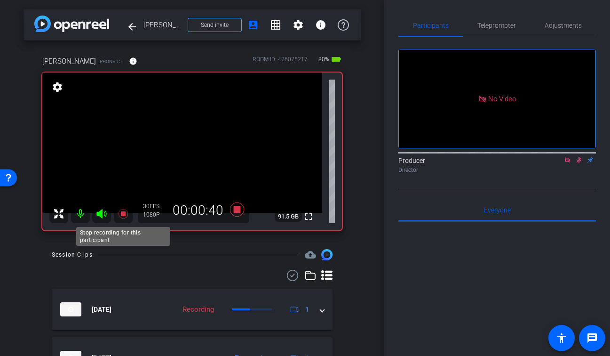
click at [123, 213] on icon at bounding box center [122, 213] width 9 height 9
click at [576, 163] on icon at bounding box center [579, 160] width 8 height 7
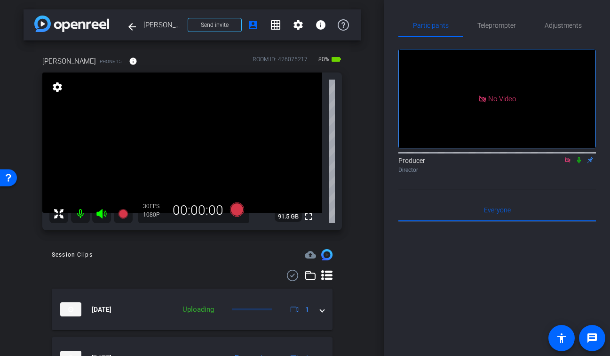
click at [568, 162] on icon at bounding box center [567, 159] width 5 height 5
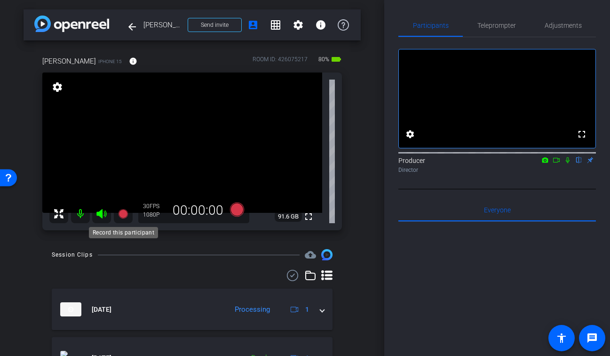
click at [121, 215] on icon at bounding box center [122, 213] width 9 height 9
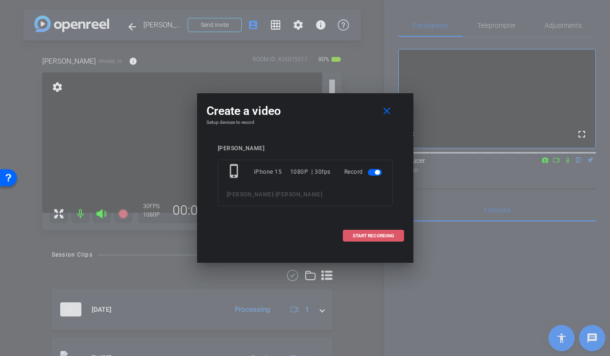
click at [380, 234] on span "START RECORDING" at bounding box center [373, 235] width 41 height 5
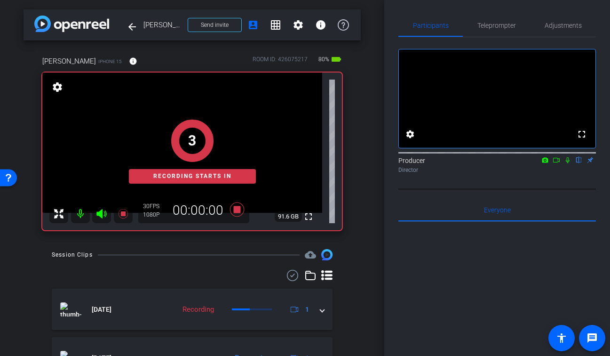
click at [567, 163] on icon at bounding box center [568, 160] width 4 height 6
click at [558, 163] on icon at bounding box center [557, 160] width 8 height 7
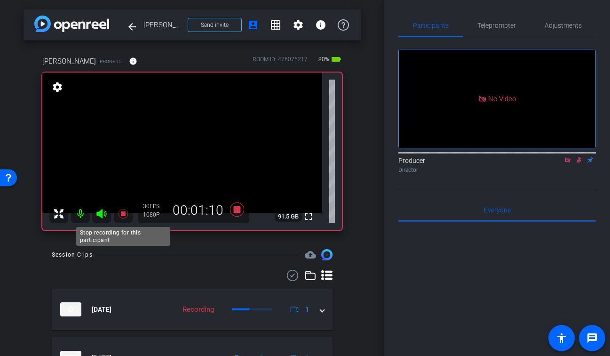
click at [123, 214] on icon at bounding box center [122, 213] width 9 height 9
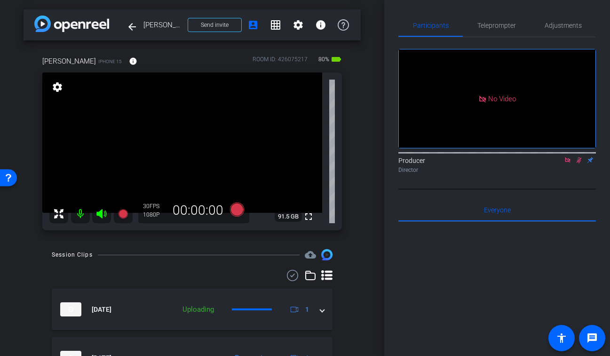
click at [578, 163] on icon at bounding box center [579, 160] width 8 height 7
click at [571, 163] on icon at bounding box center [568, 160] width 8 height 7
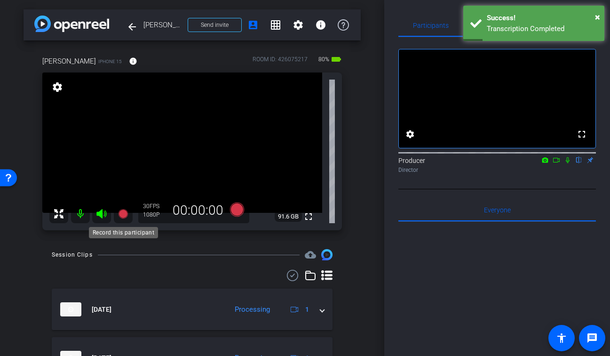
click at [121, 213] on icon at bounding box center [122, 213] width 9 height 9
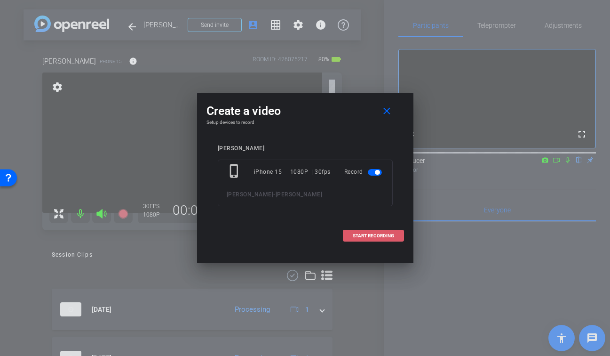
click at [387, 238] on span at bounding box center [373, 235] width 60 height 23
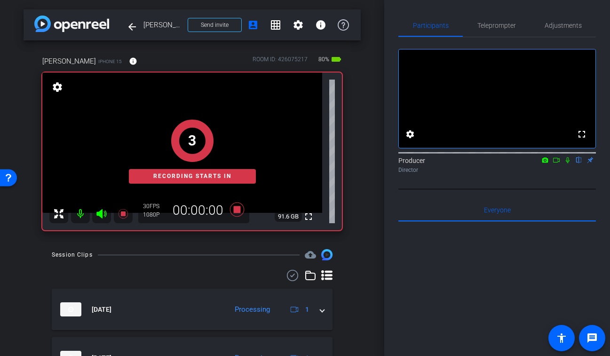
click at [568, 163] on icon at bounding box center [568, 160] width 4 height 6
click at [556, 163] on icon at bounding box center [557, 160] width 8 height 7
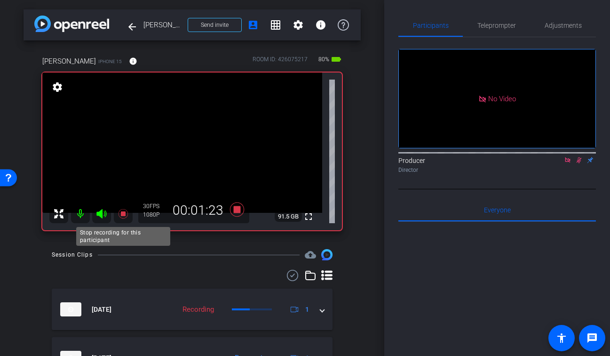
click at [121, 216] on icon at bounding box center [123, 213] width 11 height 11
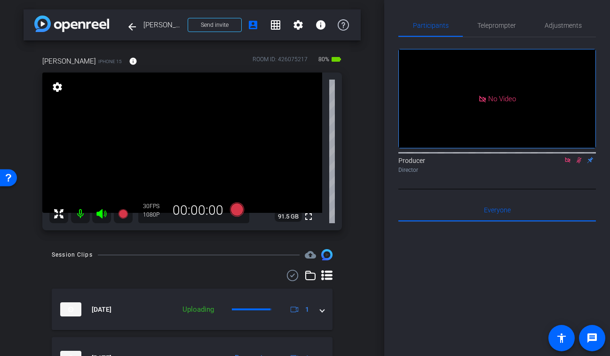
click at [579, 163] on icon at bounding box center [579, 160] width 5 height 6
click at [565, 163] on icon at bounding box center [568, 160] width 8 height 7
click at [121, 212] on icon at bounding box center [122, 213] width 9 height 9
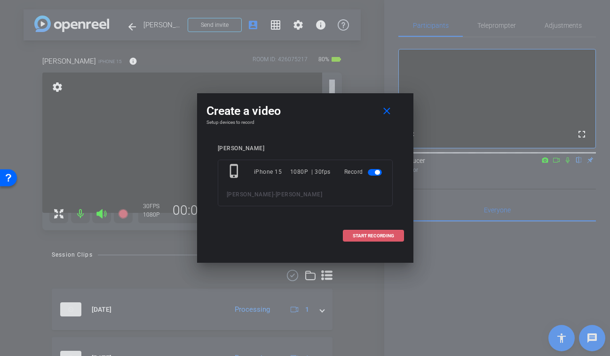
click at [364, 238] on span "START RECORDING" at bounding box center [373, 235] width 41 height 5
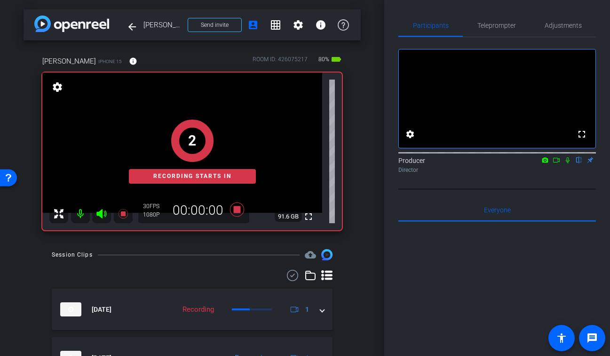
click at [567, 163] on icon at bounding box center [568, 160] width 8 height 7
click at [559, 163] on icon at bounding box center [557, 160] width 8 height 7
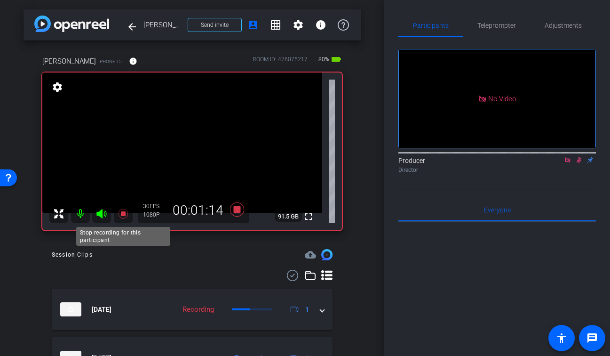
click at [122, 213] on icon at bounding box center [122, 213] width 9 height 9
click at [577, 163] on icon at bounding box center [579, 160] width 8 height 7
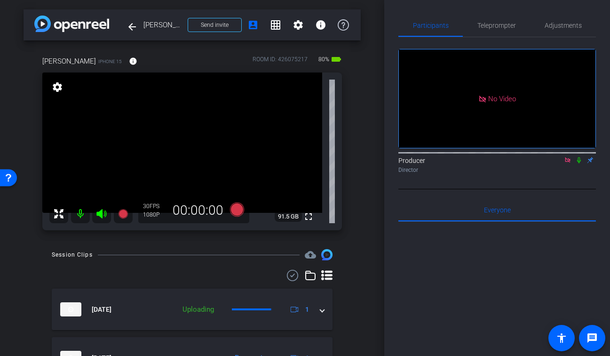
click at [567, 163] on icon at bounding box center [568, 160] width 8 height 7
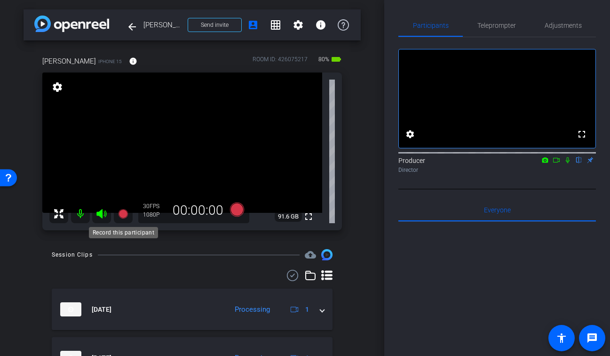
click at [120, 214] on icon at bounding box center [122, 213] width 9 height 9
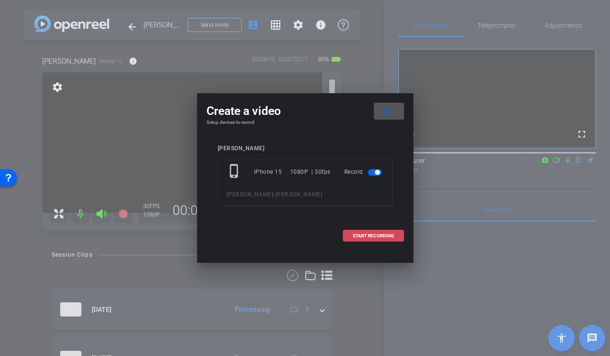
click at [378, 237] on span "START RECORDING" at bounding box center [373, 235] width 41 height 5
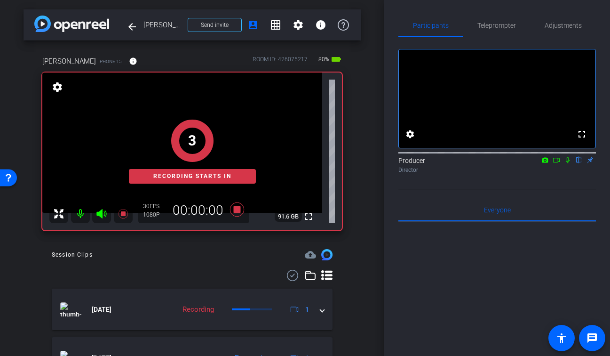
click at [566, 163] on icon at bounding box center [568, 160] width 8 height 7
click at [555, 163] on icon at bounding box center [557, 160] width 8 height 7
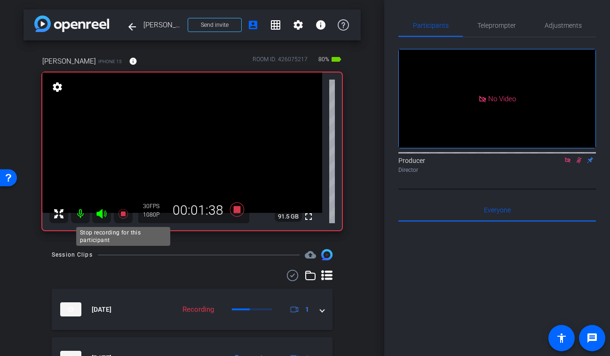
click at [124, 215] on icon at bounding box center [122, 213] width 9 height 9
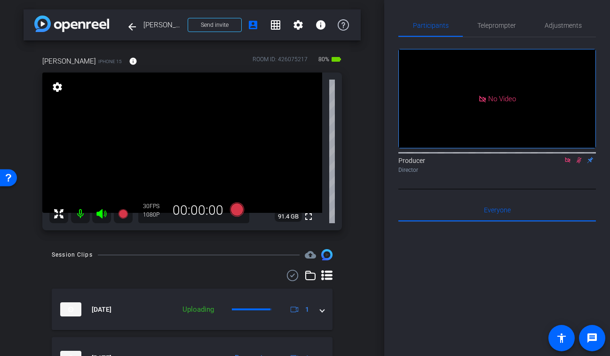
click at [579, 163] on icon at bounding box center [579, 160] width 8 height 7
click at [567, 163] on icon at bounding box center [568, 160] width 8 height 7
click at [568, 163] on icon at bounding box center [568, 160] width 4 height 6
click at [554, 163] on icon at bounding box center [557, 160] width 8 height 7
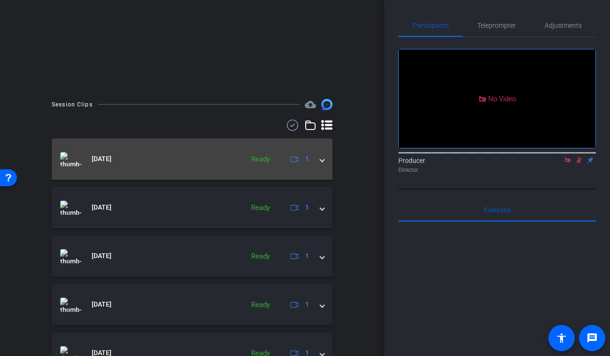
scroll to position [134, 0]
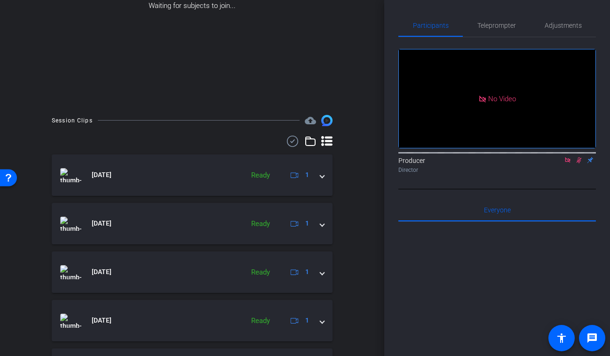
click at [290, 143] on icon at bounding box center [292, 140] width 14 height 11
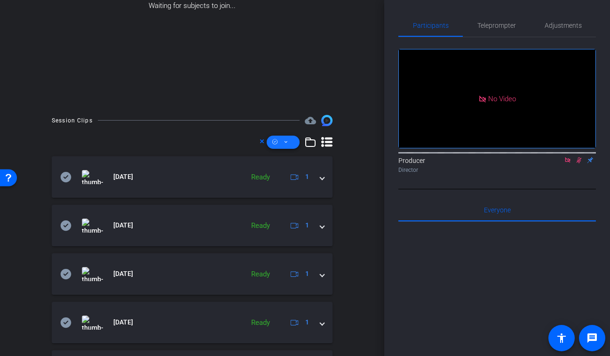
click at [283, 140] on span at bounding box center [283, 142] width 33 height 23
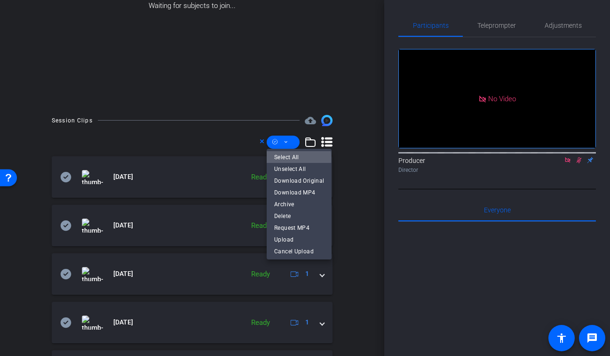
click at [283, 158] on span "Select All" at bounding box center [299, 156] width 50 height 11
click at [285, 188] on span "Download MP4" at bounding box center [299, 192] width 50 height 11
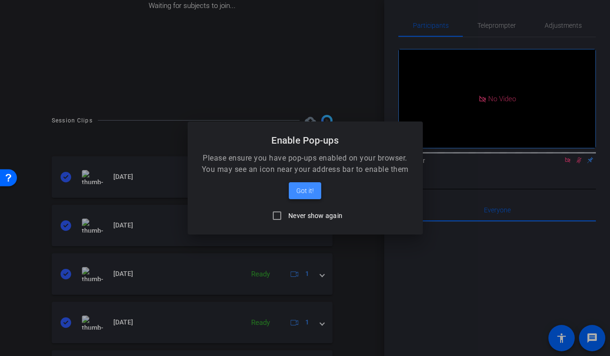
click at [308, 195] on span "Got it!" at bounding box center [304, 190] width 17 height 11
